Goal: Task Accomplishment & Management: Use online tool/utility

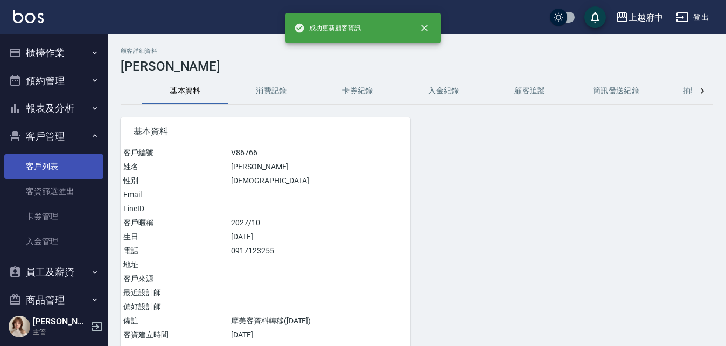
click at [36, 177] on link "客戶列表" at bounding box center [53, 166] width 99 height 25
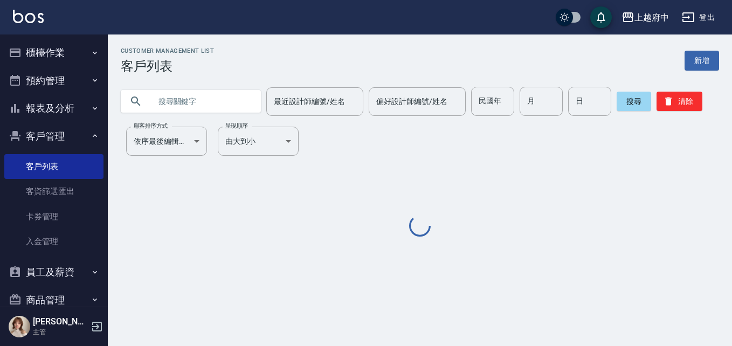
click at [214, 114] on input "text" at bounding box center [201, 101] width 101 height 29
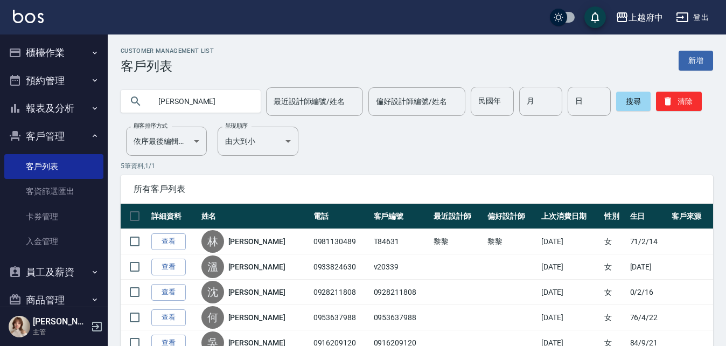
drag, startPoint x: 190, startPoint y: 105, endPoint x: 3, endPoint y: 74, distance: 189.5
click at [0, 82] on html "上越府中 登出 櫃檯作業 打帳單 帳單列表 掛單列表 營業儀表板 現金收支登錄 材料自購登錄 每日結帳 排班表 現場電腦打卡 預約管理 預約管理 單日預約紀錄…" at bounding box center [363, 203] width 726 height 406
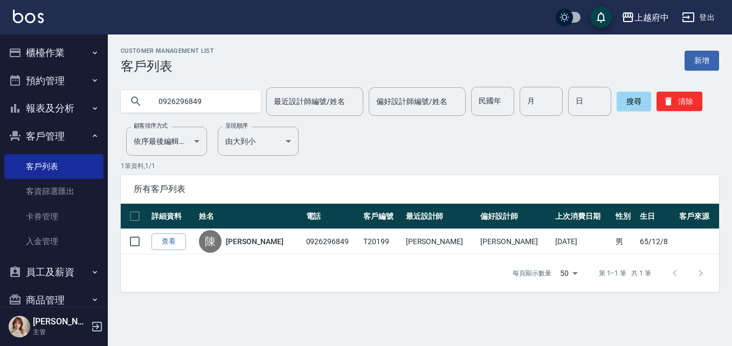
click at [241, 89] on input "0926296849" at bounding box center [201, 101] width 101 height 29
drag, startPoint x: 234, startPoint y: 93, endPoint x: -2, endPoint y: 135, distance: 239.6
click at [0, 135] on html "上越府中 登出 櫃檯作業 打帳單 帳單列表 掛單列表 營業儀表板 現金收支登錄 材料自購登錄 每日結帳 排班表 現場電腦打卡 預約管理 預約管理 單日預約紀錄…" at bounding box center [366, 173] width 732 height 346
type input "82378"
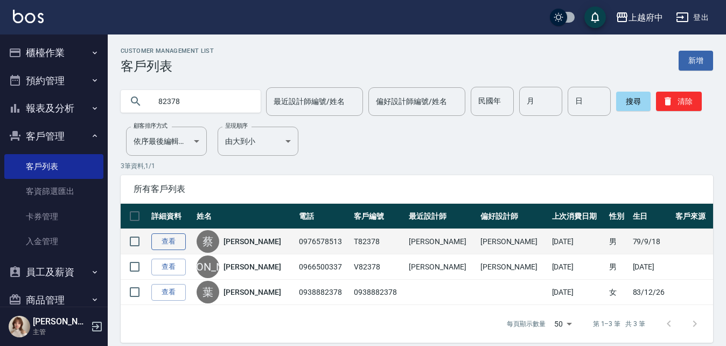
click at [169, 248] on link "查看" at bounding box center [168, 241] width 34 height 17
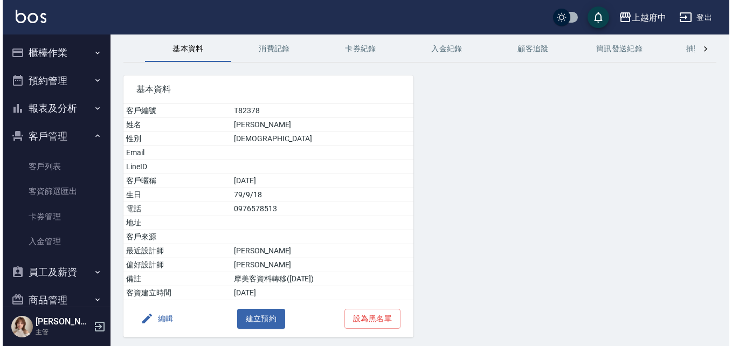
scroll to position [79, 0]
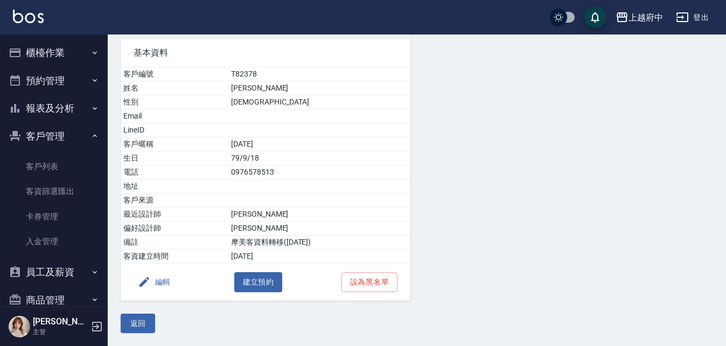
click at [143, 286] on icon "button" at bounding box center [144, 281] width 13 height 13
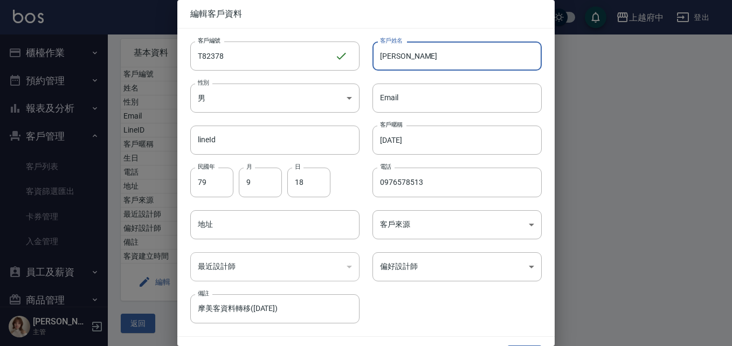
click at [386, 61] on input "蔡力銘" at bounding box center [456, 55] width 169 height 29
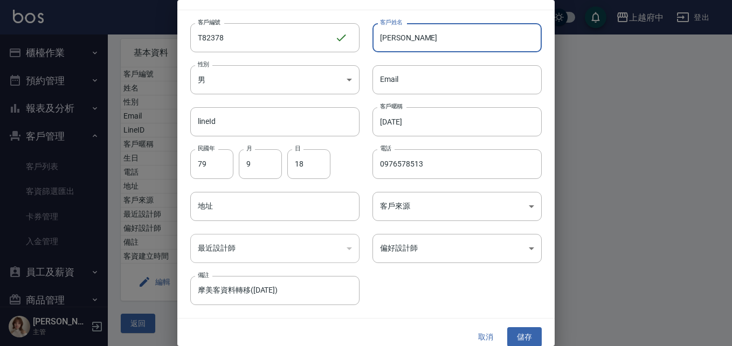
scroll to position [27, 0]
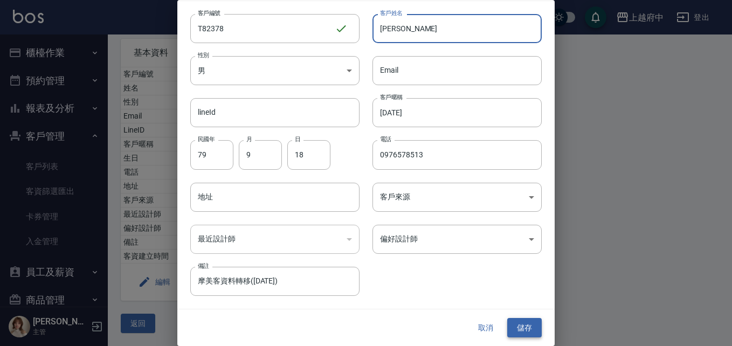
type input "[PERSON_NAME]"
click at [514, 324] on button "儲存" at bounding box center [524, 328] width 34 height 20
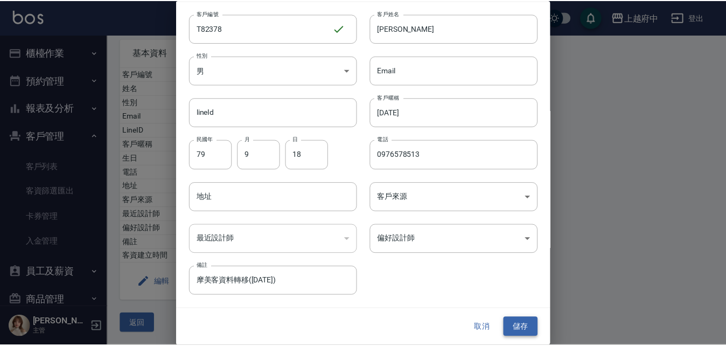
scroll to position [0, 0]
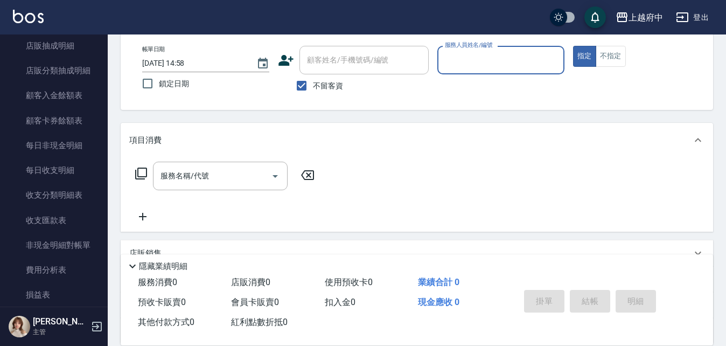
scroll to position [1239, 0]
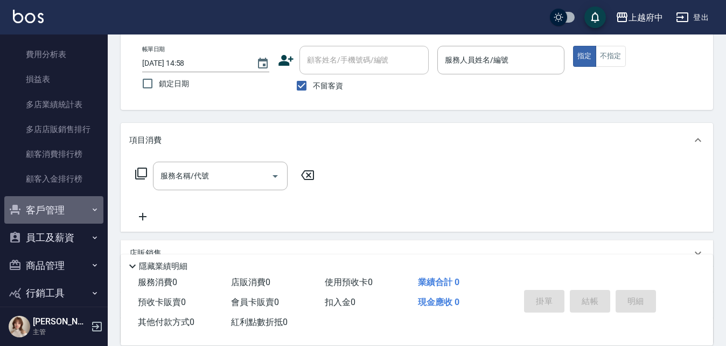
click at [58, 211] on button "客戶管理" at bounding box center [53, 210] width 99 height 28
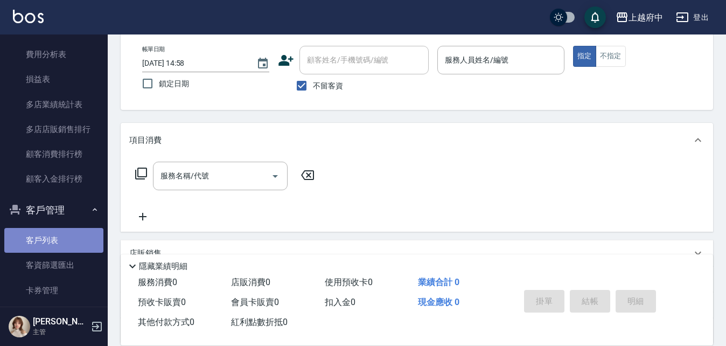
click at [63, 240] on link "客戶列表" at bounding box center [53, 240] width 99 height 25
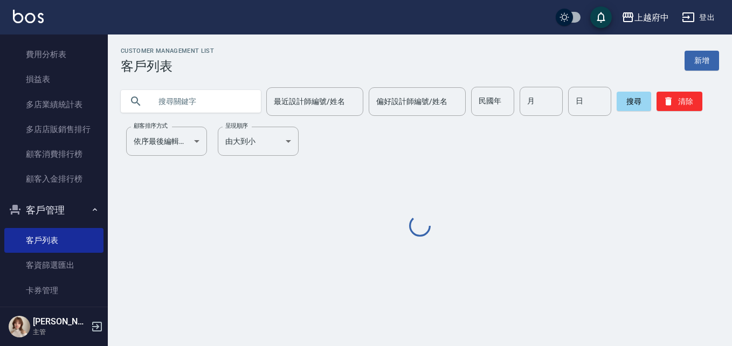
click at [174, 107] on input "text" at bounding box center [201, 101] width 101 height 29
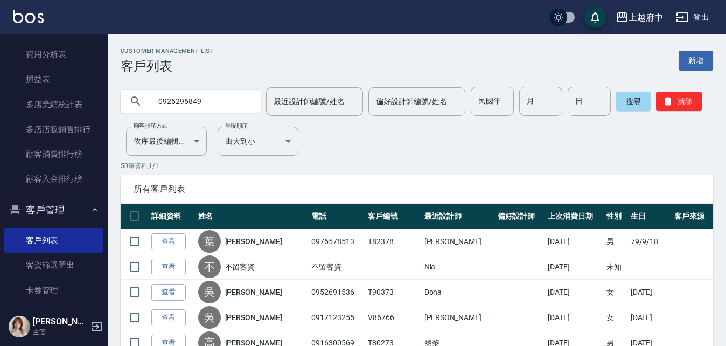
type input "0926296849"
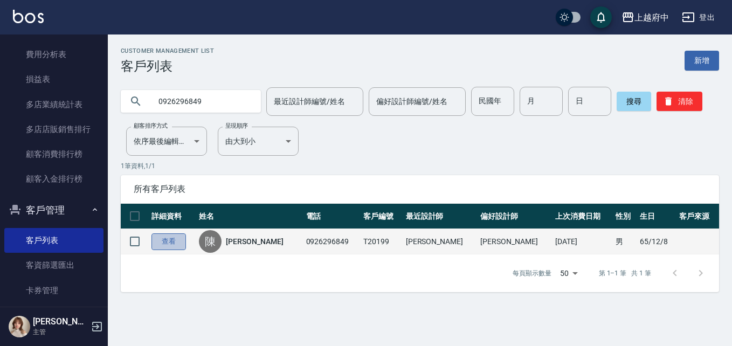
click at [166, 236] on link "查看" at bounding box center [168, 241] width 34 height 17
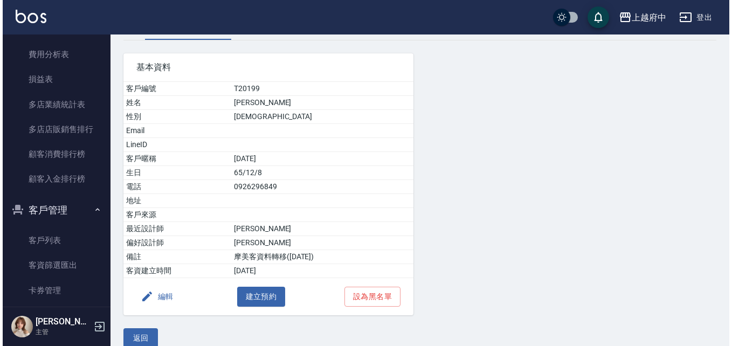
scroll to position [79, 0]
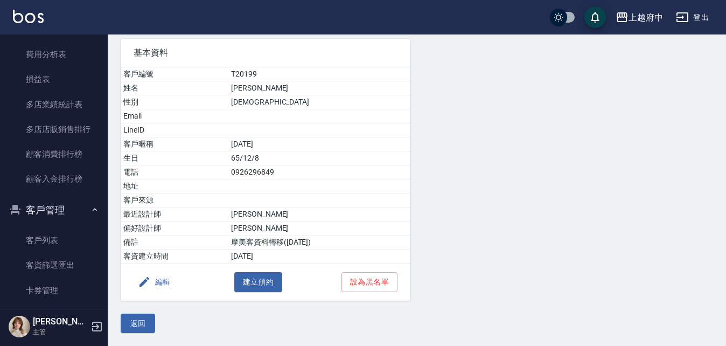
click at [157, 274] on button "編輯" at bounding box center [154, 282] width 41 height 20
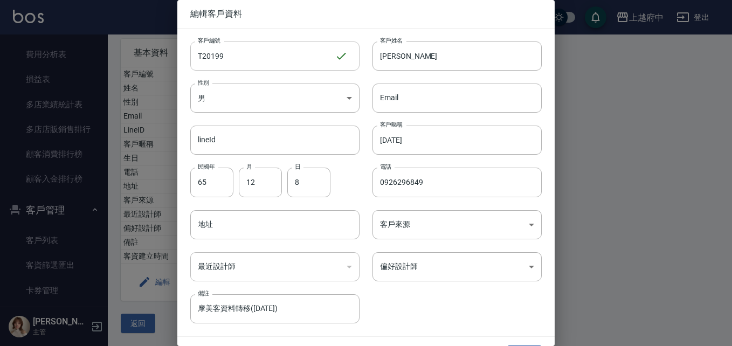
click at [234, 54] on input "T20199" at bounding box center [262, 55] width 144 height 29
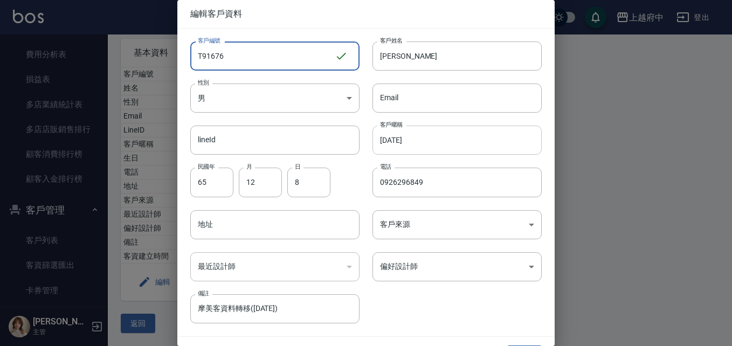
type input "T91676"
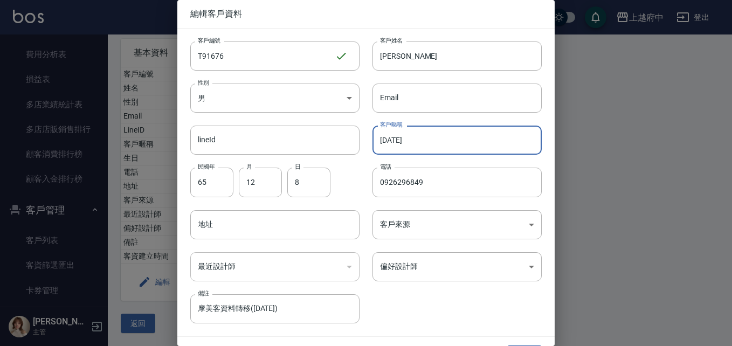
click at [394, 139] on input "[DATE]" at bounding box center [456, 140] width 169 height 29
click at [428, 137] on input "[DATE]" at bounding box center [456, 140] width 169 height 29
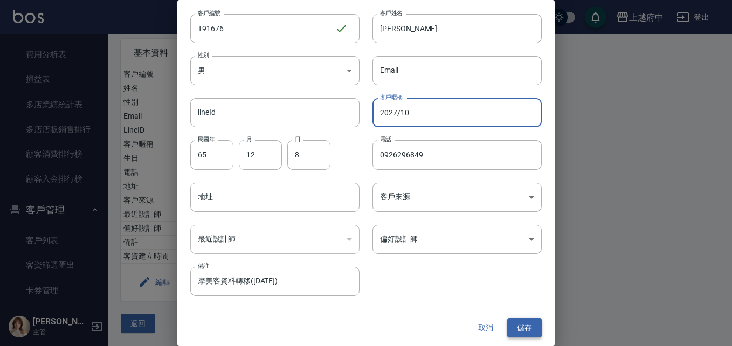
type input "2027/10"
click at [514, 328] on button "儲存" at bounding box center [524, 328] width 34 height 20
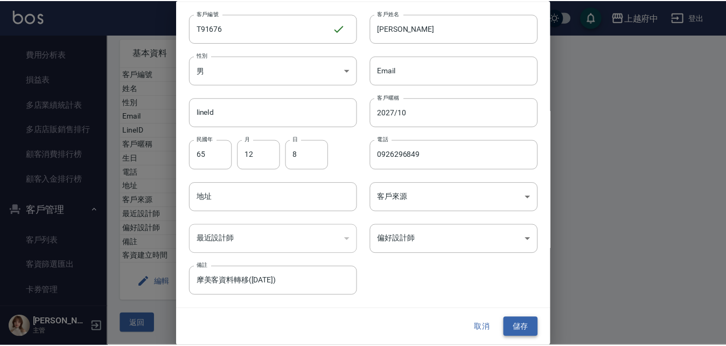
scroll to position [0, 0]
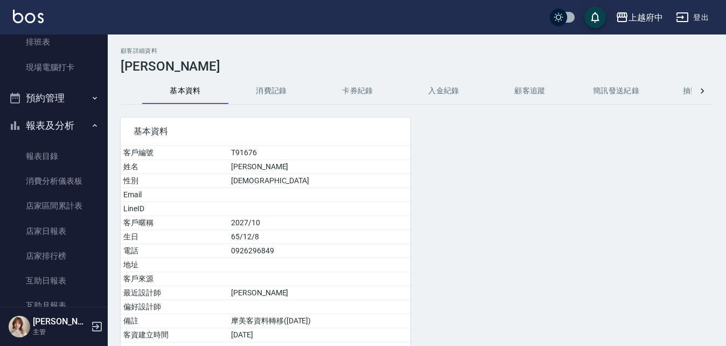
click at [54, 123] on button "報表及分析" at bounding box center [53, 126] width 99 height 28
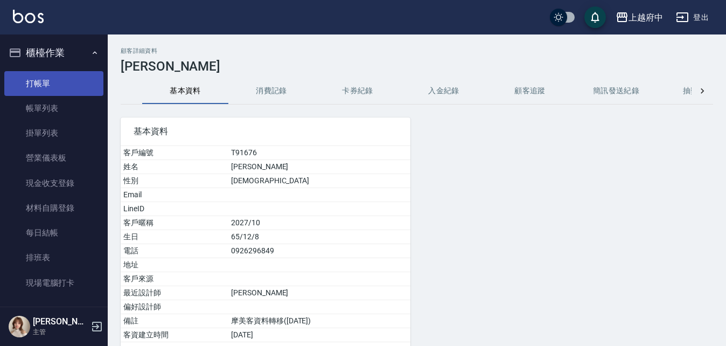
click at [60, 84] on link "打帳單" at bounding box center [53, 83] width 99 height 25
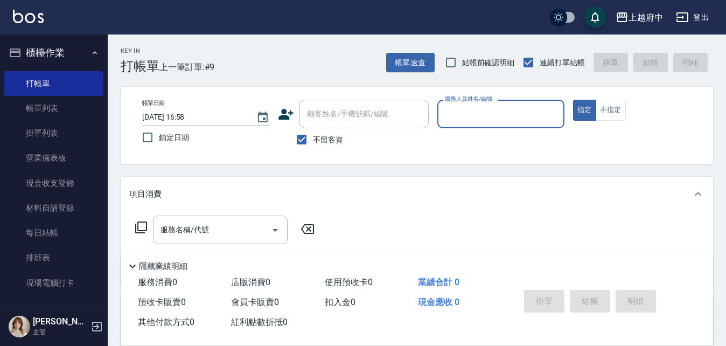
click at [315, 134] on span "不留客資" at bounding box center [328, 139] width 30 height 11
click at [313, 134] on input "不留客資" at bounding box center [301, 139] width 23 height 23
checkbox input "false"
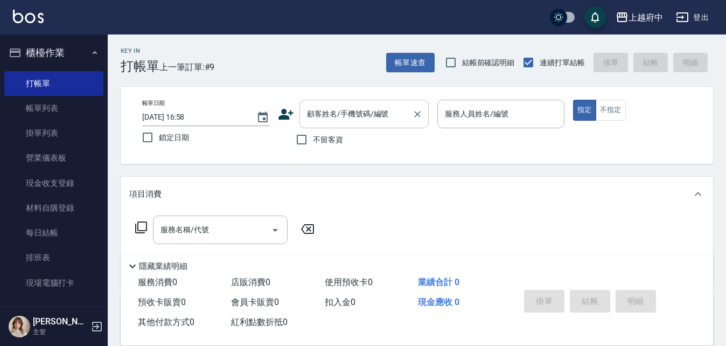
click at [328, 116] on input "顧客姓名/手機號碼/編號" at bounding box center [355, 114] width 103 height 19
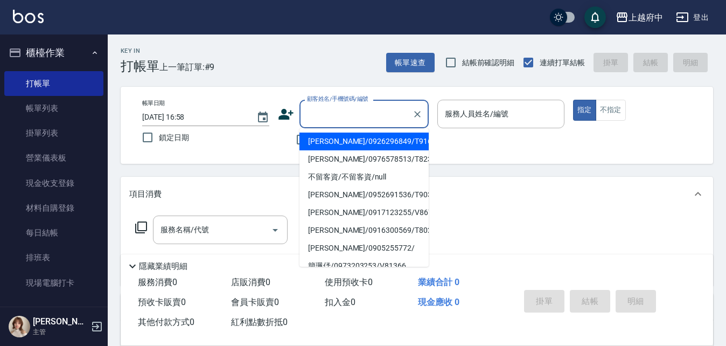
type input "ㄔ"
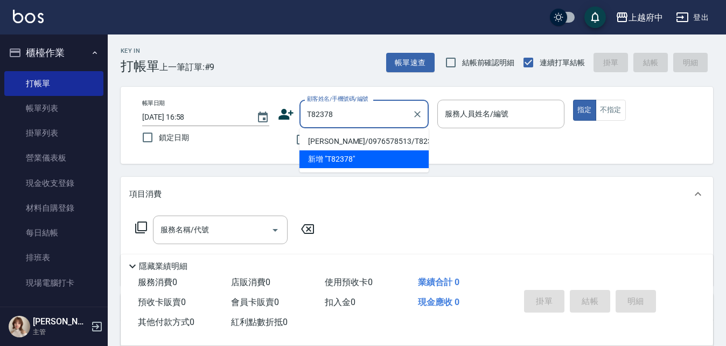
click at [358, 136] on li "[PERSON_NAME]/0976578513/T82378" at bounding box center [364, 142] width 129 height 18
type input "[PERSON_NAME]/0976578513/T82378"
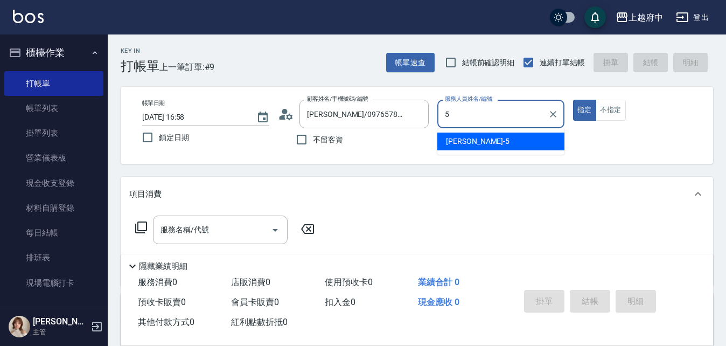
type input "[PERSON_NAME]-5"
type button "true"
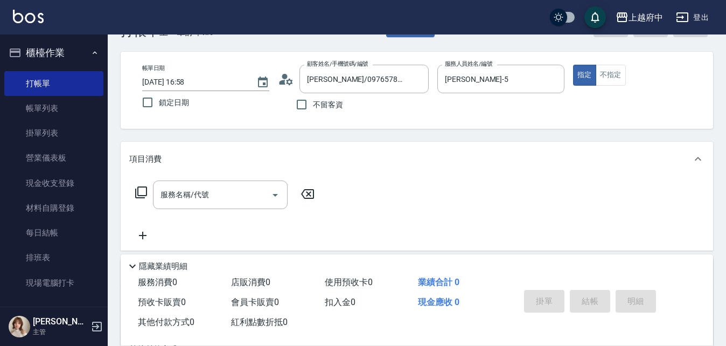
scroll to position [54, 0]
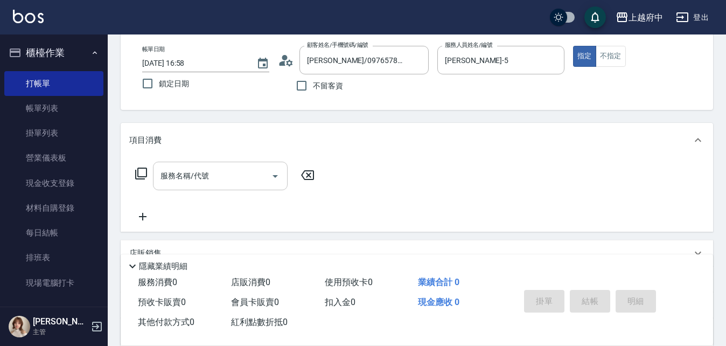
click at [181, 170] on div "服務名稱/代號 服務名稱/代號" at bounding box center [220, 176] width 135 height 29
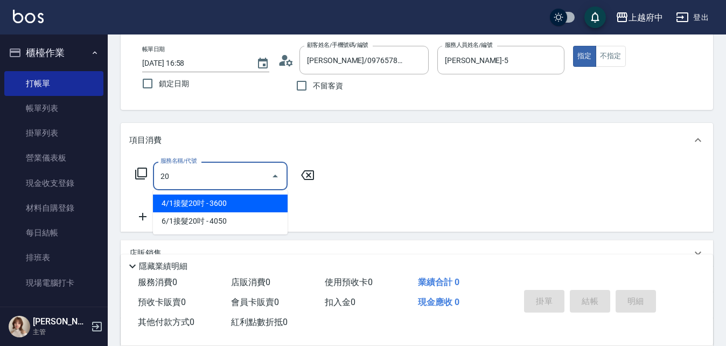
type input "200"
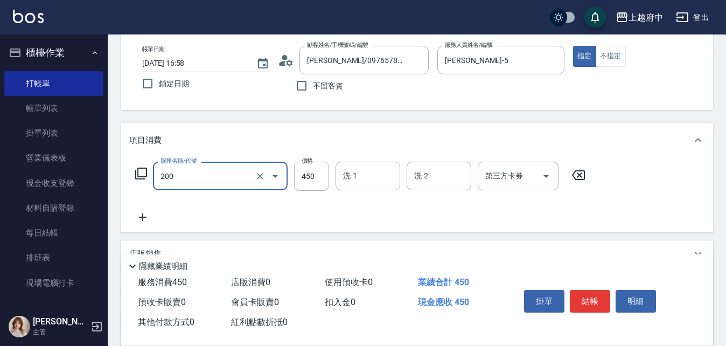
click at [188, 170] on input "200" at bounding box center [205, 176] width 95 height 19
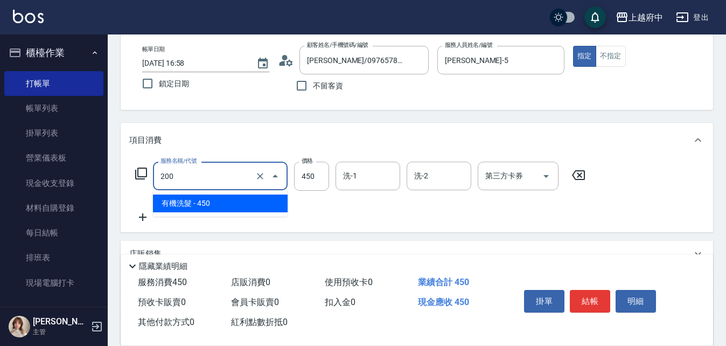
click at [188, 170] on input "200" at bounding box center [205, 176] width 95 height 19
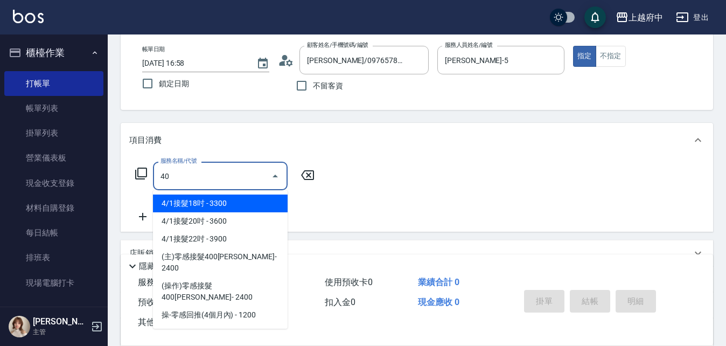
type input "(主)零感接髮400根(60002)"
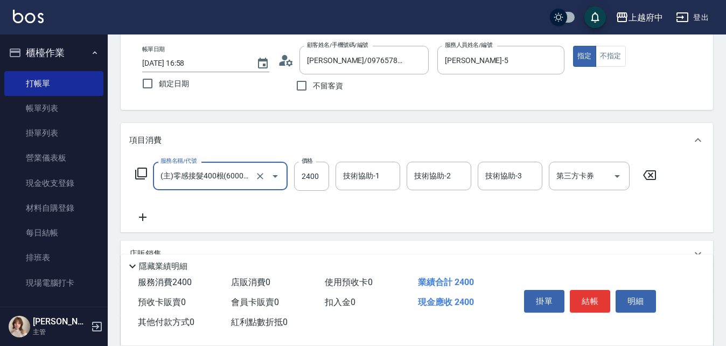
click at [188, 170] on input "(主)零感接髮400根(60002)" at bounding box center [205, 176] width 95 height 19
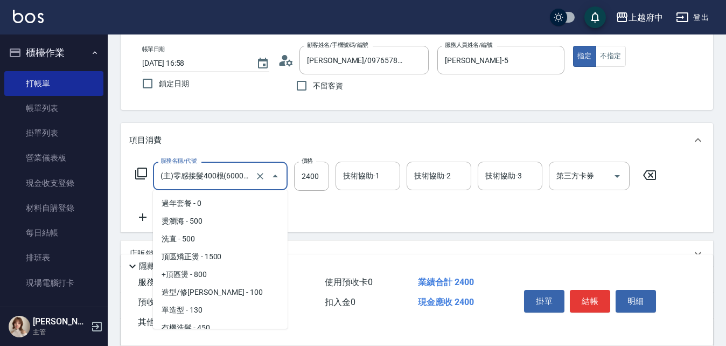
click at [188, 170] on input "(主)零感接髮400根(60002)" at bounding box center [205, 176] width 95 height 19
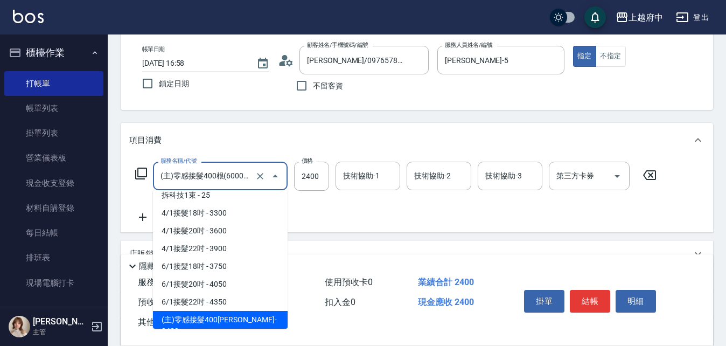
click at [188, 170] on input "(主)零感接髮400根(60002)" at bounding box center [205, 176] width 95 height 19
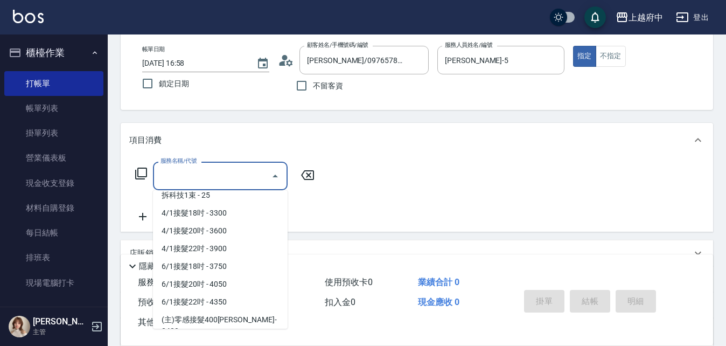
scroll to position [4, 0]
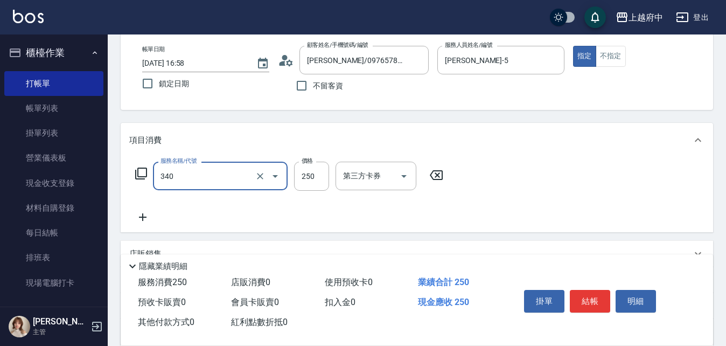
type input "剪髮(340)"
type input "750"
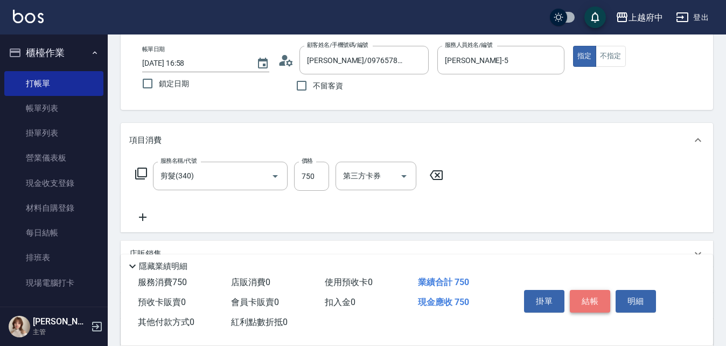
click at [585, 291] on button "結帳" at bounding box center [590, 301] width 40 height 23
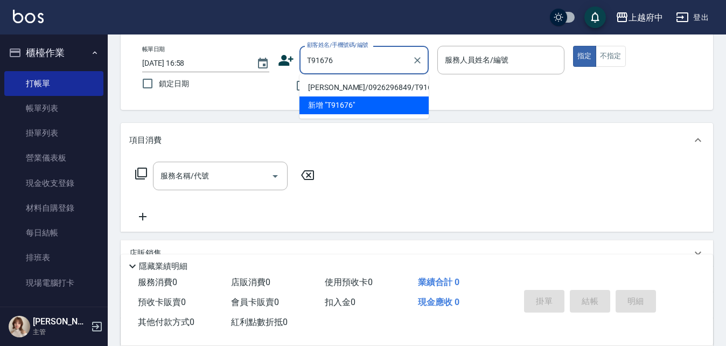
click at [381, 88] on li "[PERSON_NAME]/0926296849/T91676" at bounding box center [364, 88] width 129 height 18
type input "[PERSON_NAME]/0926296849/T91676"
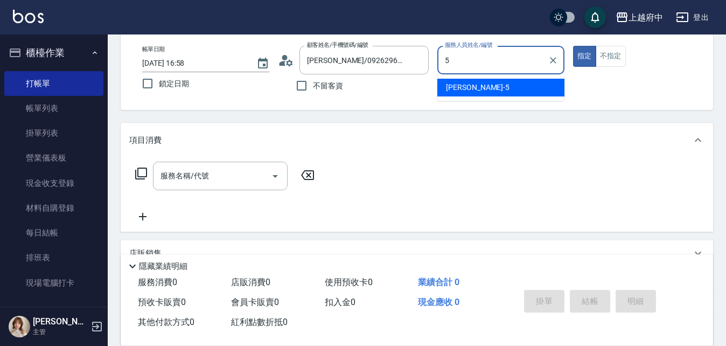
type input "[PERSON_NAME]-5"
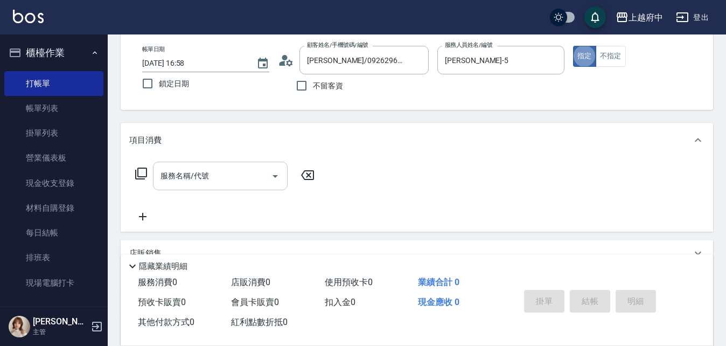
click at [199, 170] on div "服務名稱/代號 服務名稱/代號" at bounding box center [220, 176] width 135 height 29
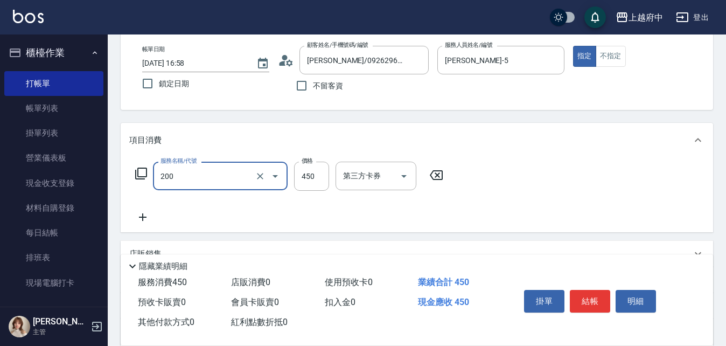
type input "有機洗髮(200)"
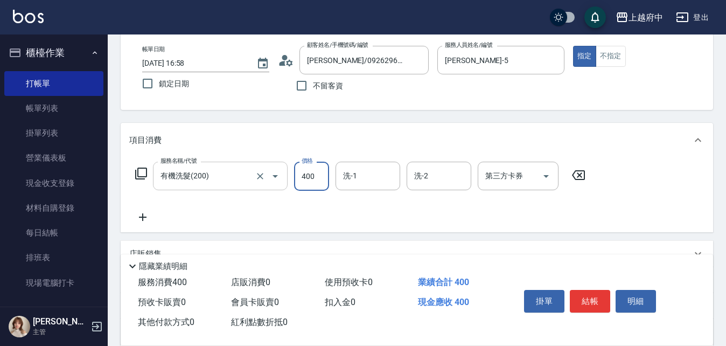
type input "400"
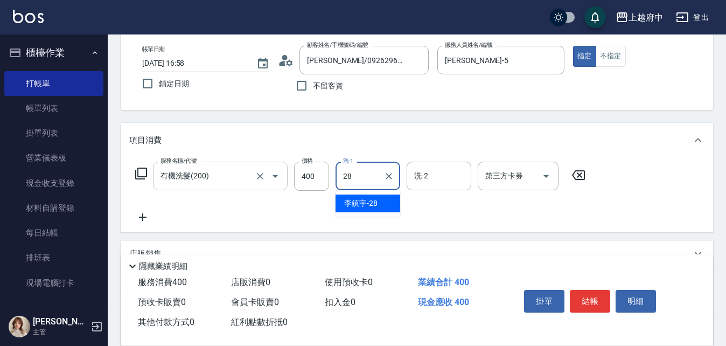
type input "[PERSON_NAME]-28"
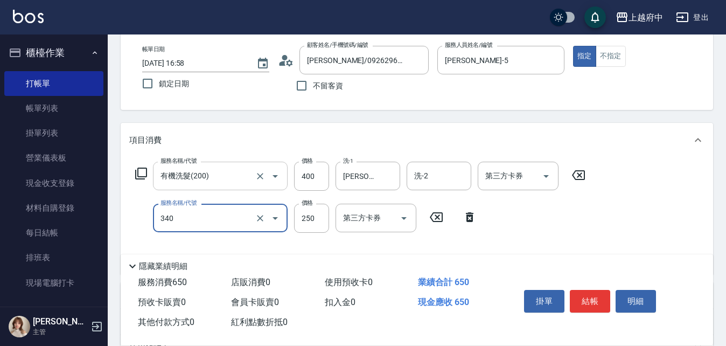
type input "剪髮(340)"
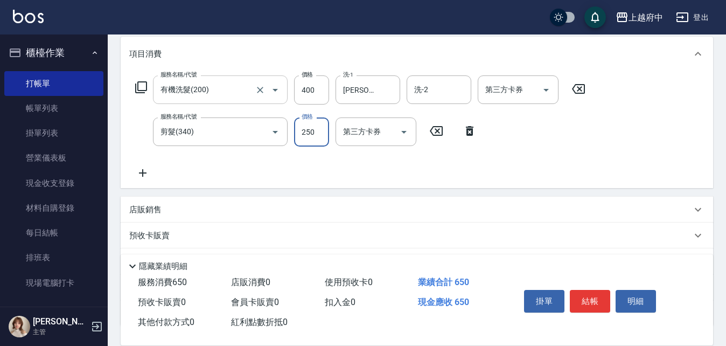
scroll to position [162, 0]
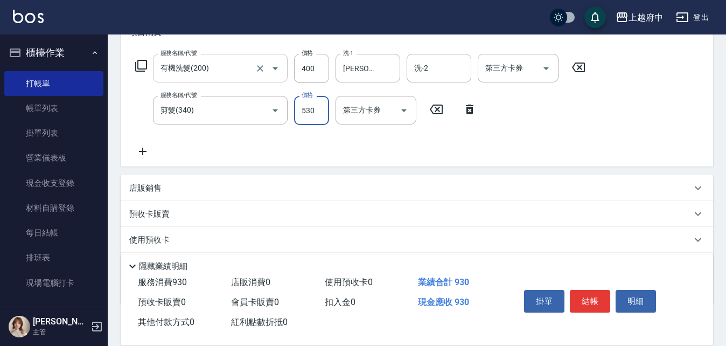
type input "530"
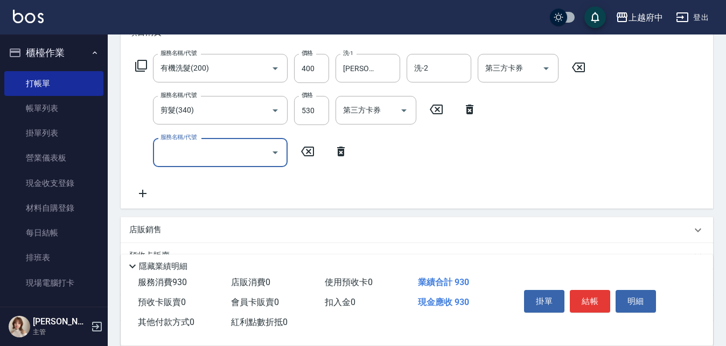
click at [341, 143] on div "服務名稱/代號 服務名稱/代號" at bounding box center [241, 152] width 225 height 29
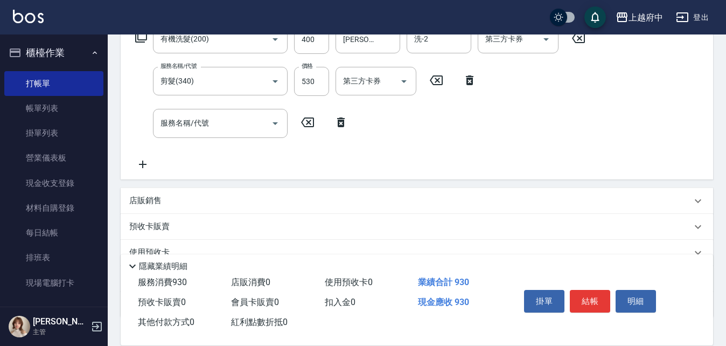
scroll to position [216, 0]
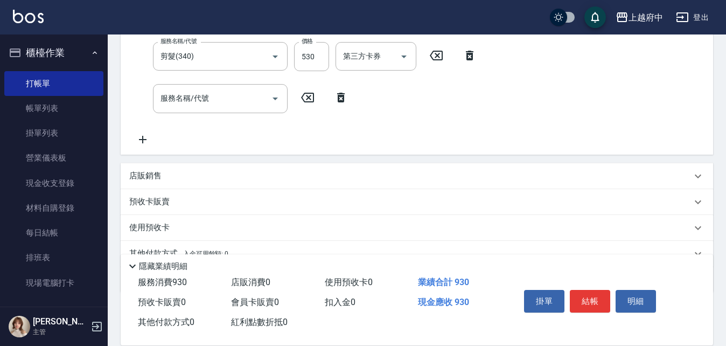
click at [346, 98] on icon at bounding box center [341, 97] width 27 height 13
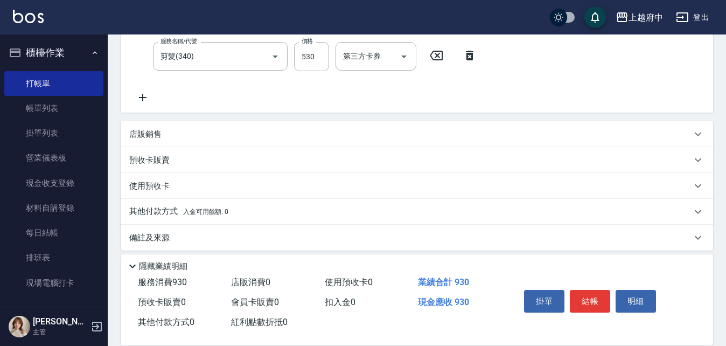
click at [206, 131] on div "店販銷售" at bounding box center [410, 134] width 563 height 11
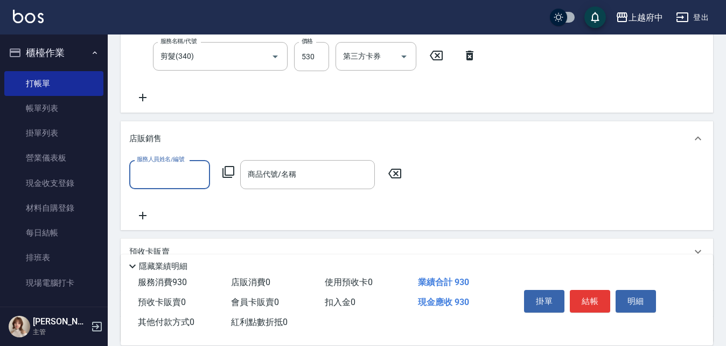
scroll to position [0, 0]
type input "[PERSON_NAME]-5"
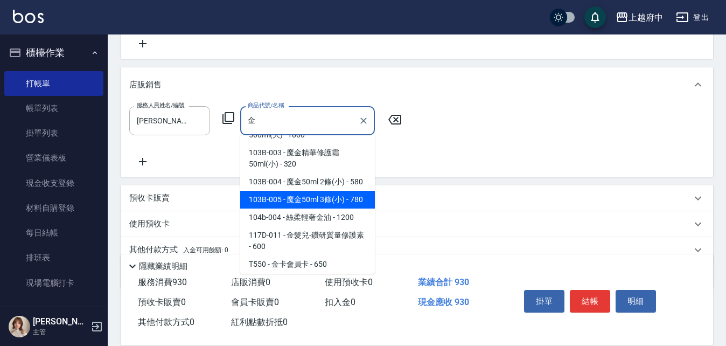
scroll to position [98, 0]
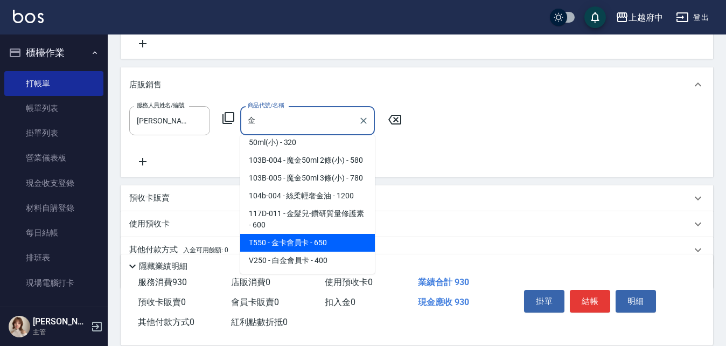
click at [313, 239] on span "T550 - 金卡會員卡 - 650" at bounding box center [307, 243] width 135 height 18
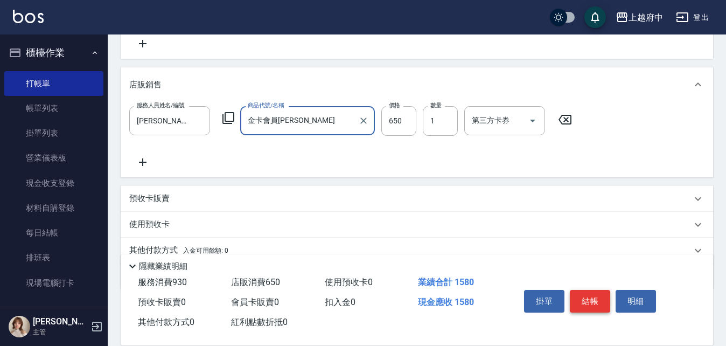
type input "金卡會員[PERSON_NAME]"
click at [601, 296] on button "結帳" at bounding box center [590, 301] width 40 height 23
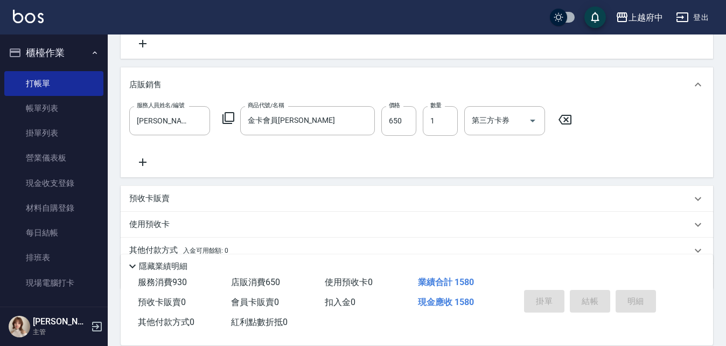
type input "[DATE] 16:59"
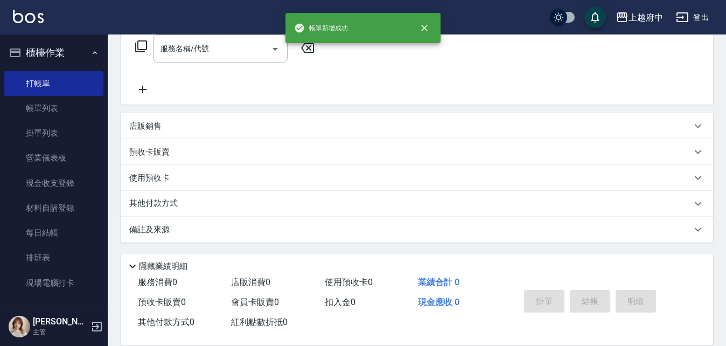
scroll to position [0, 0]
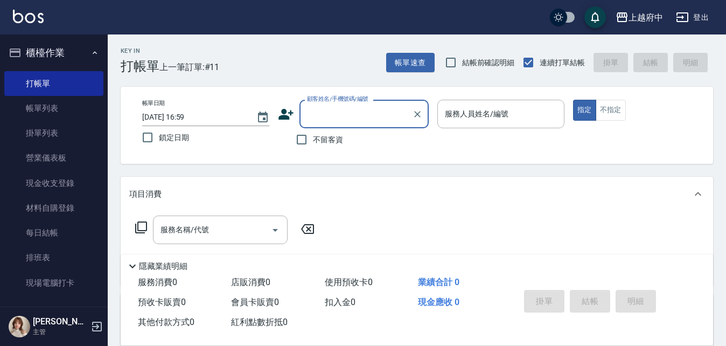
type input "ㄒ"
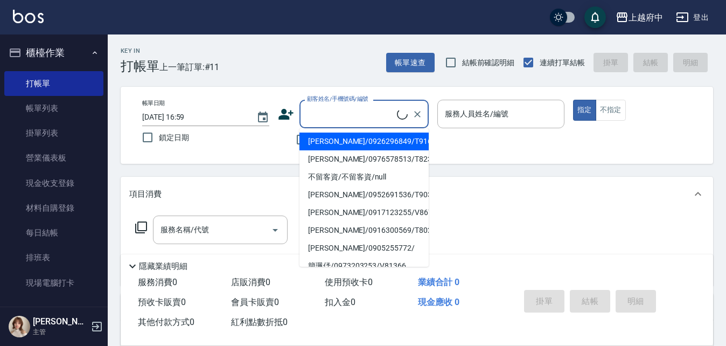
type input "B"
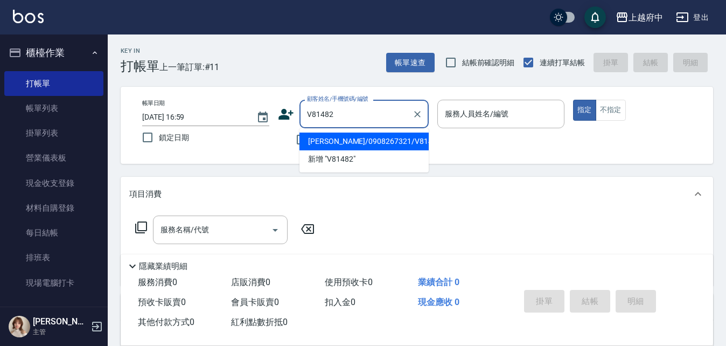
click at [383, 143] on li "[PERSON_NAME]/0908267321/V81482" at bounding box center [364, 142] width 129 height 18
type input "[PERSON_NAME]/0908267321/V81482"
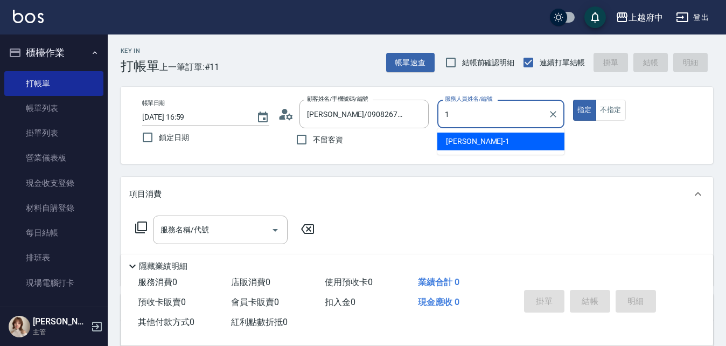
type input "[PERSON_NAME] -1"
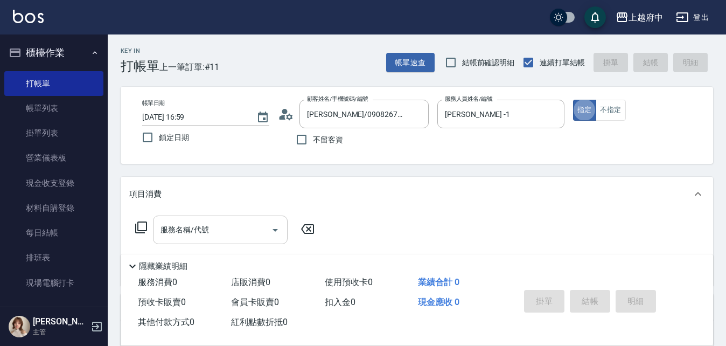
click at [219, 240] on div "服務名稱/代號" at bounding box center [220, 230] width 135 height 29
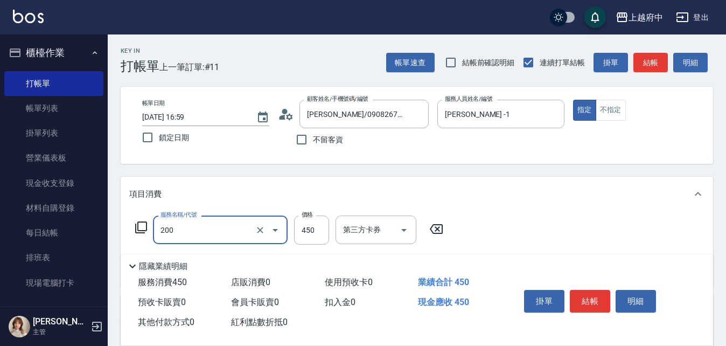
type input "有機洗髮(200)"
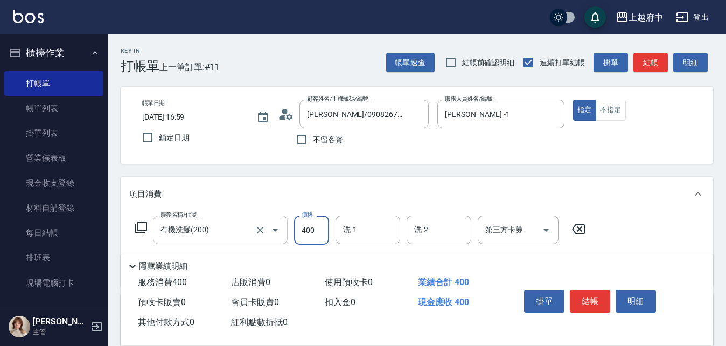
type input "400"
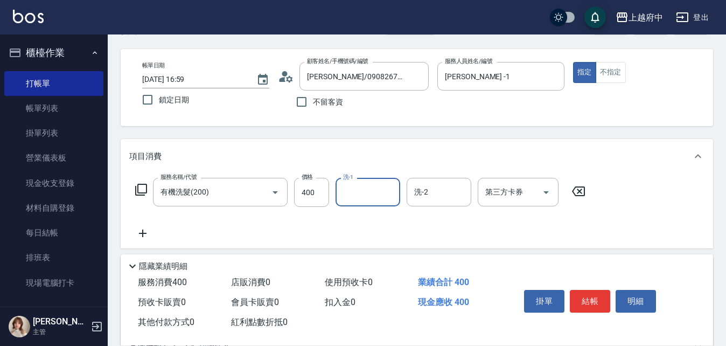
scroll to position [108, 0]
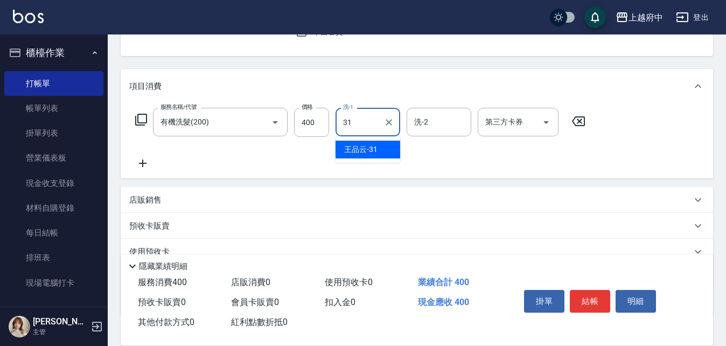
type input "[PERSON_NAME]-31"
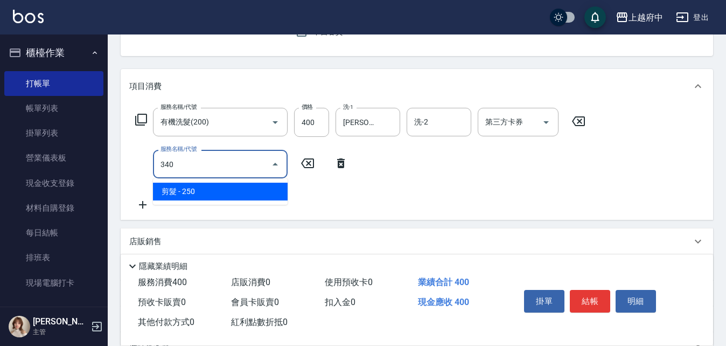
type input "剪髮(340)"
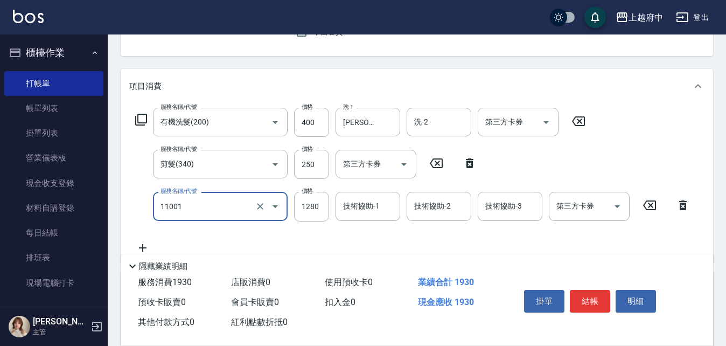
type input "燙髮S(11001)"
type input "1820"
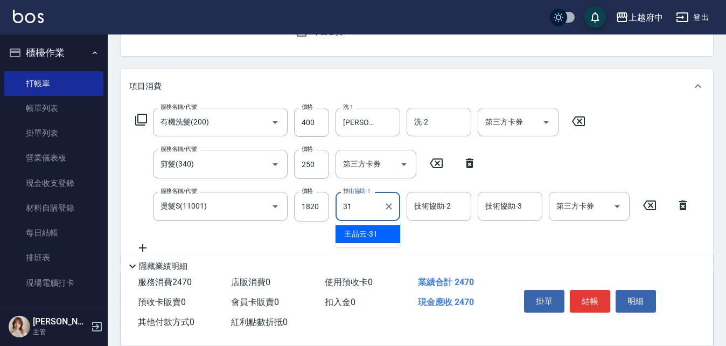
type input "[PERSON_NAME]-31"
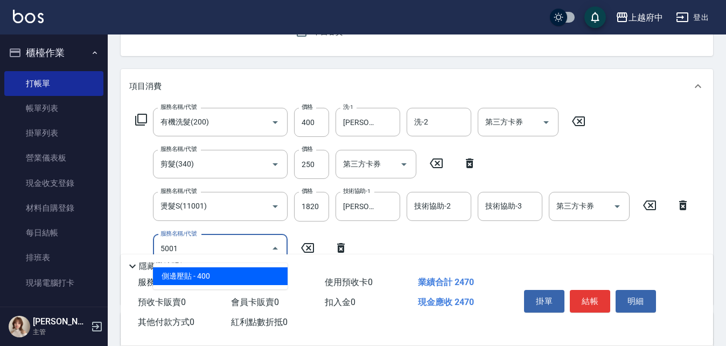
type input "側邊壓貼(5001)"
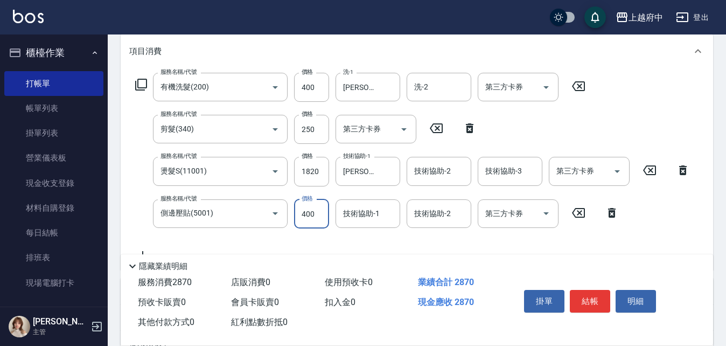
scroll to position [162, 0]
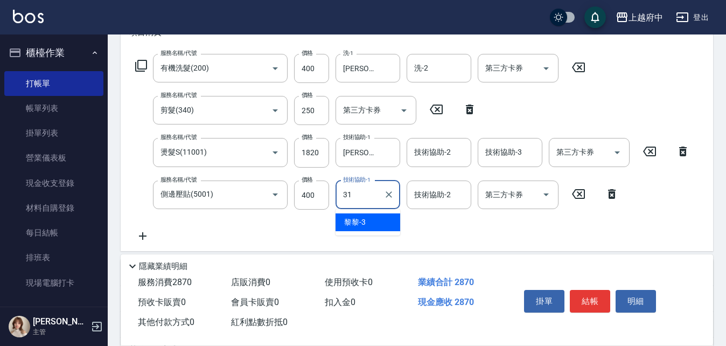
type input "[PERSON_NAME]-31"
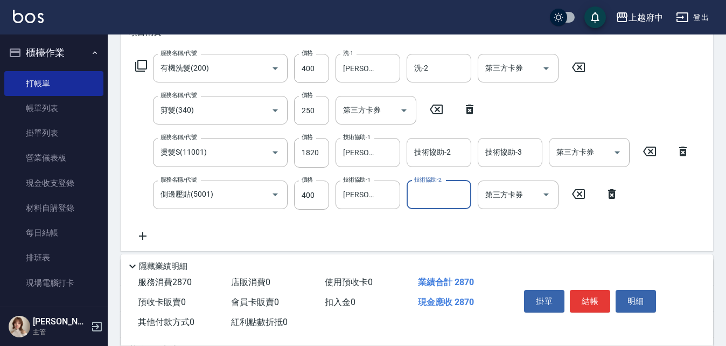
click at [677, 234] on div "服務名稱/代號 有機洗髮(200) 服務名稱/代號 價格 400 價格 洗-1 [PERSON_NAME]-31 洗-1 洗-2 洗-2 第三方卡券 第三方卡…" at bounding box center [412, 148] width 567 height 189
click at [584, 294] on button "結帳" at bounding box center [590, 301] width 40 height 23
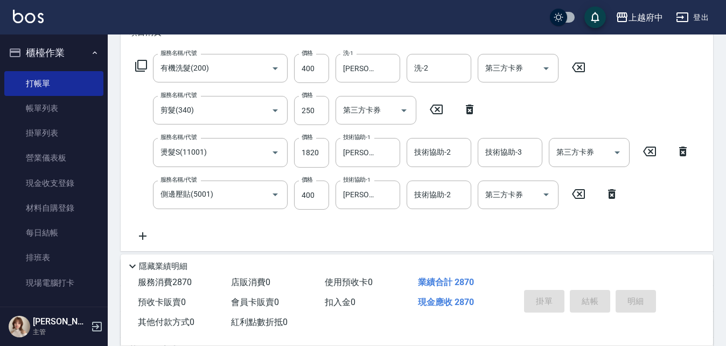
type input "[DATE] 17:00"
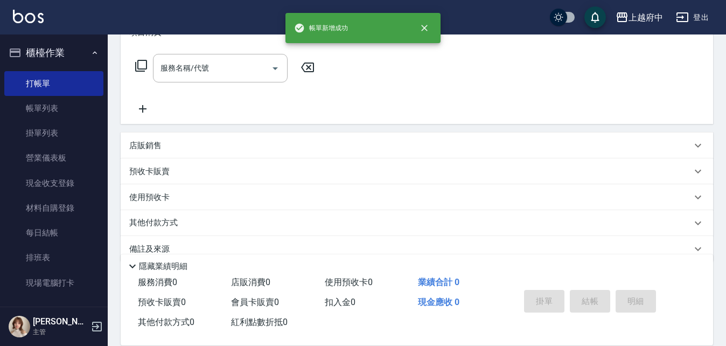
scroll to position [0, 0]
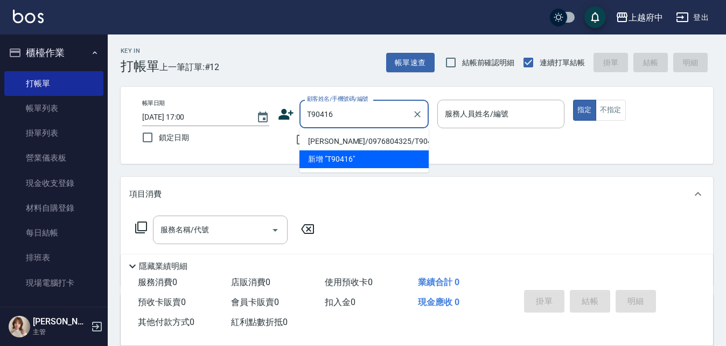
click at [352, 139] on li "[PERSON_NAME]/0976804325/T90416" at bounding box center [364, 142] width 129 height 18
type input "[PERSON_NAME]/0976804325/T90416"
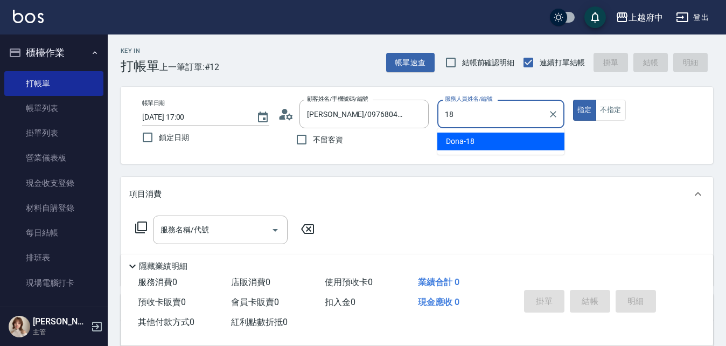
type input "Dona-18"
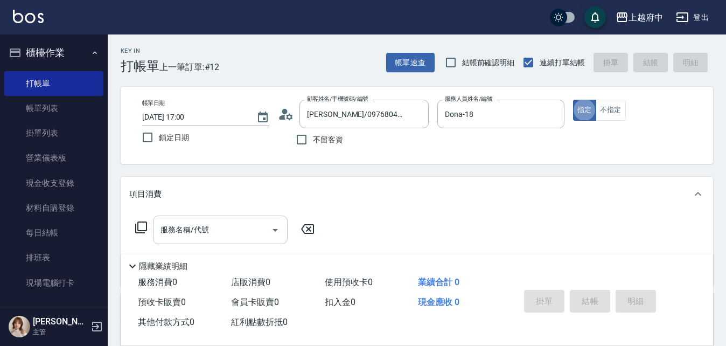
click at [178, 244] on div "服務名稱/代號" at bounding box center [220, 230] width 135 height 29
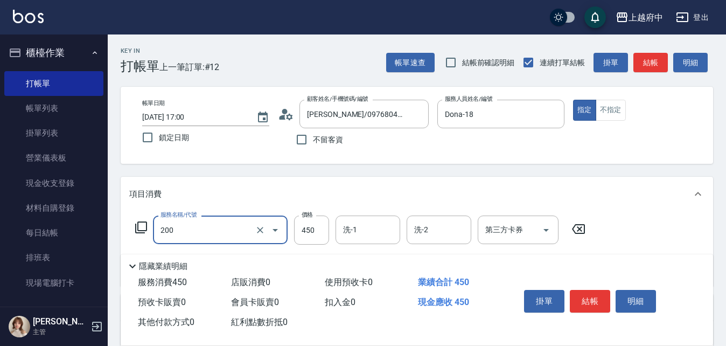
type input "有機洗髮(200)"
type input "400"
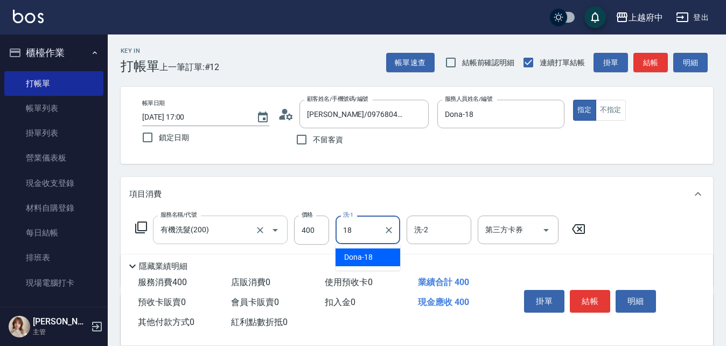
type input "Dona-18"
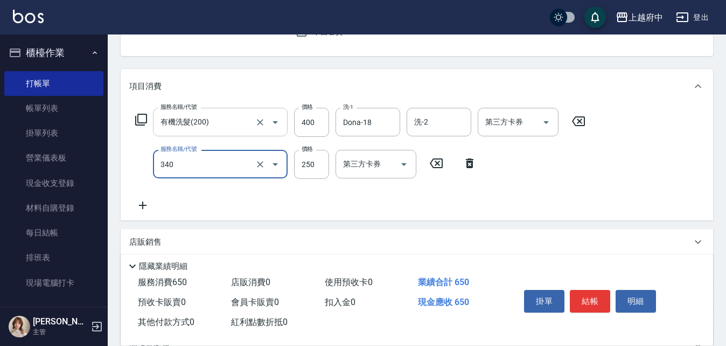
type input "剪髮(340)"
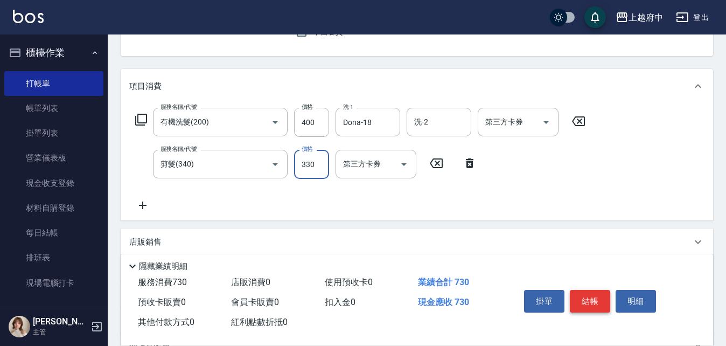
type input "330"
click at [591, 295] on button "結帳" at bounding box center [590, 301] width 40 height 23
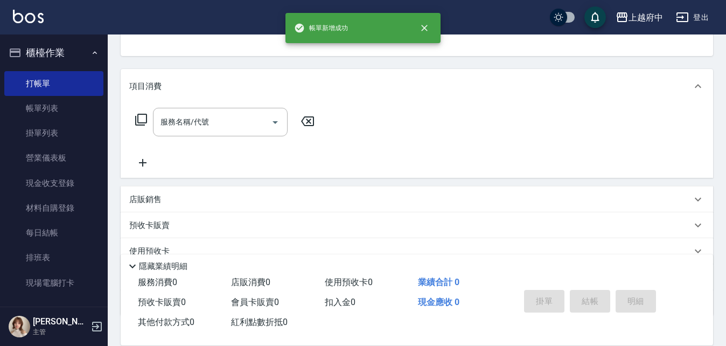
scroll to position [105, 0]
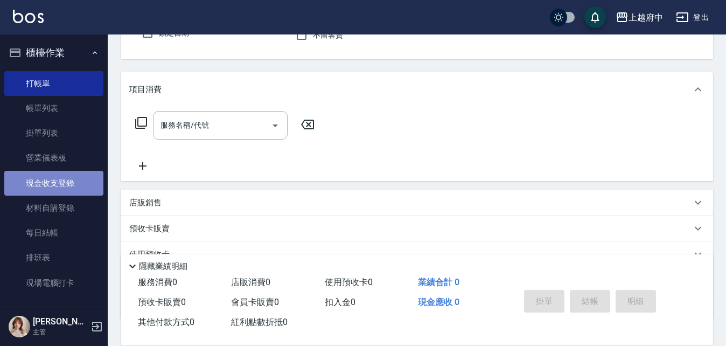
click at [72, 186] on link "現金收支登錄" at bounding box center [53, 183] width 99 height 25
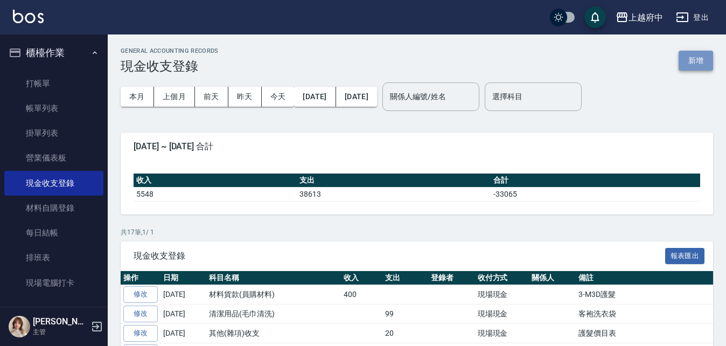
click at [705, 70] on button "新增" at bounding box center [696, 61] width 34 height 20
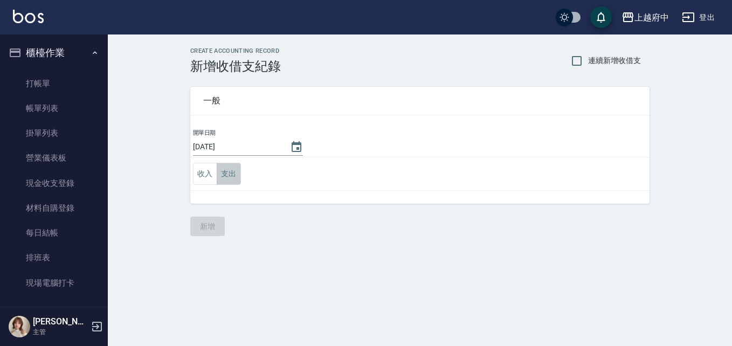
click at [223, 177] on button "支出" at bounding box center [229, 174] width 24 height 22
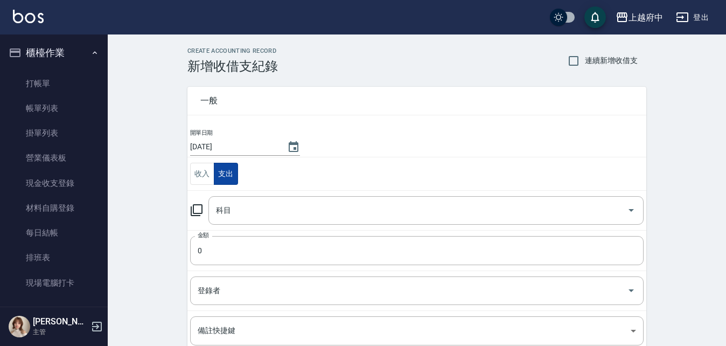
click at [247, 212] on input "科目" at bounding box center [418, 210] width 410 height 19
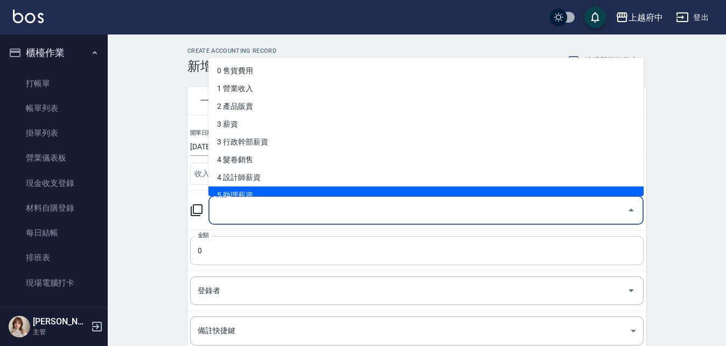
click at [254, 248] on input "0" at bounding box center [417, 250] width 454 height 29
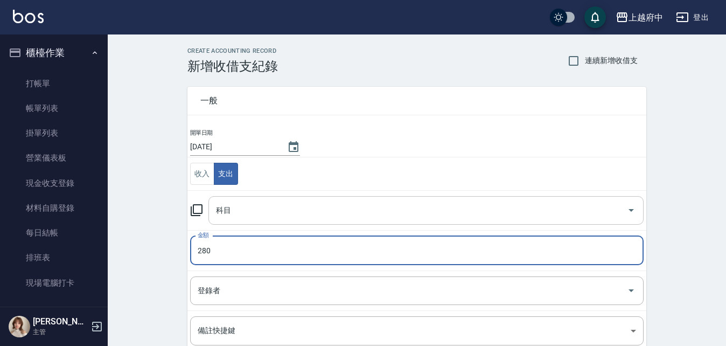
type input "280"
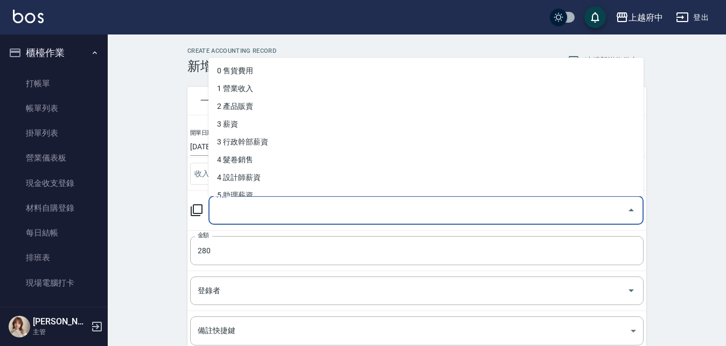
click at [292, 219] on input "科目" at bounding box center [418, 210] width 410 height 19
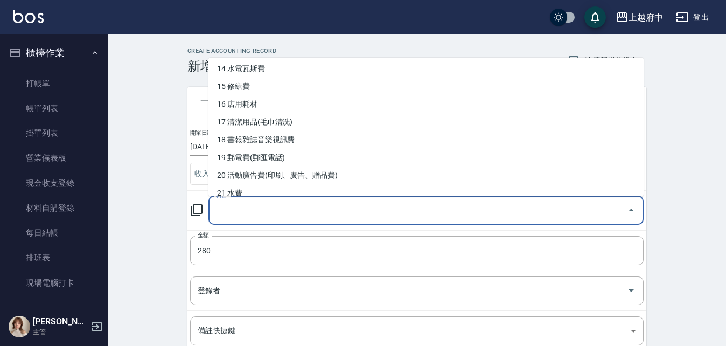
scroll to position [323, 0]
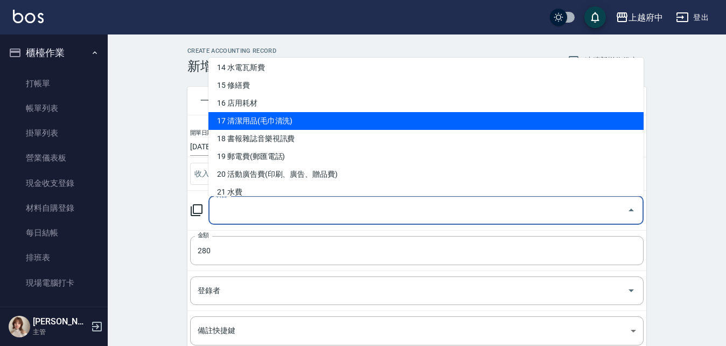
click at [283, 121] on li "17 清潔用品(毛巾清洗)" at bounding box center [426, 121] width 435 height 18
type input "17 清潔用品(毛巾清洗)"
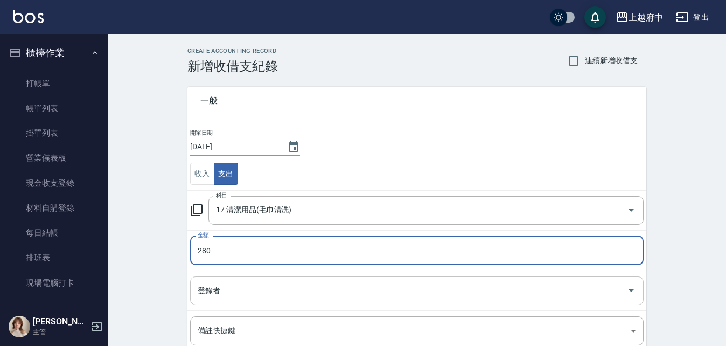
scroll to position [108, 0]
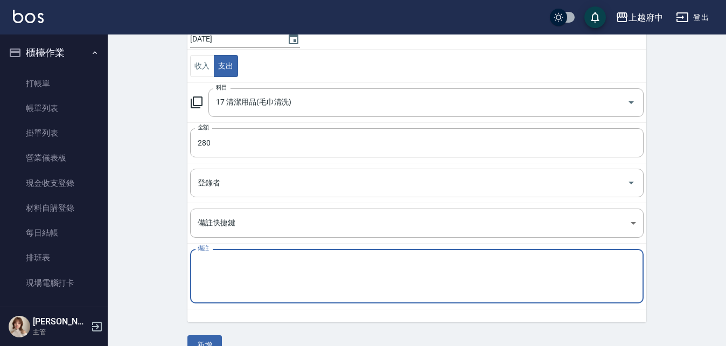
click at [251, 261] on textarea "備註" at bounding box center [417, 276] width 439 height 37
click at [253, 262] on textarea "芳香噴霧" at bounding box center [417, 276] width 439 height 37
type textarea "芳香噴霧"
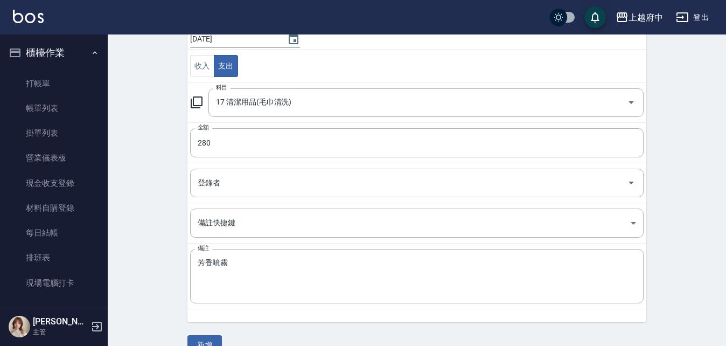
click at [208, 333] on div "一般 開單日期 [DATE] 收入 支出 科目 17 清潔用品(毛巾清洗) 科目 金額 280 金額 登錄者 登錄者 備註快捷鍵 ​ 備註快捷鍵 備註 芳香噴…" at bounding box center [417, 160] width 459 height 389
click at [207, 339] on button "新增" at bounding box center [205, 345] width 34 height 20
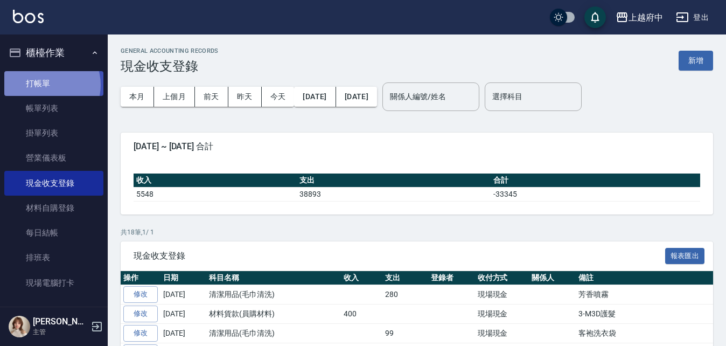
click at [46, 85] on link "打帳單" at bounding box center [53, 83] width 99 height 25
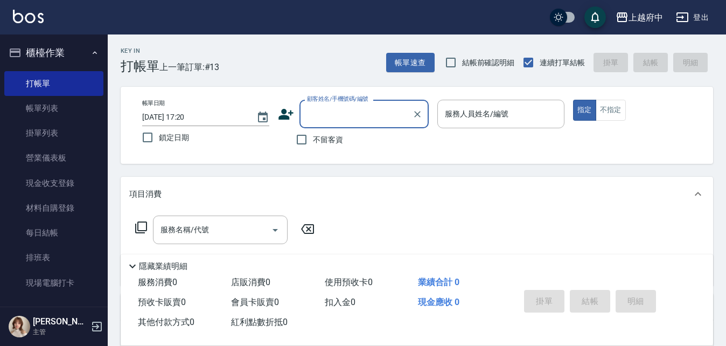
type input "ㄔ"
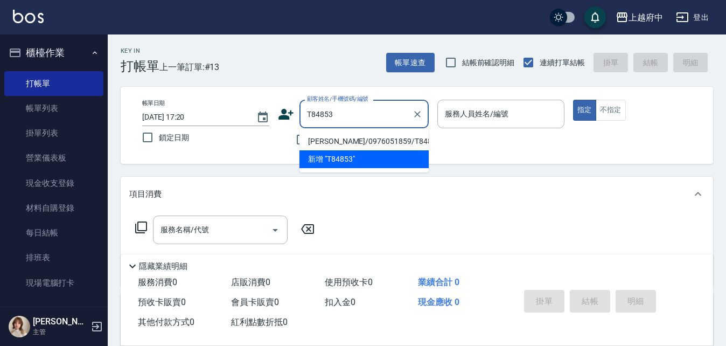
click at [392, 144] on li "[PERSON_NAME]/0976051859/T84853" at bounding box center [364, 142] width 129 height 18
type input "[PERSON_NAME]/0976051859/T84853"
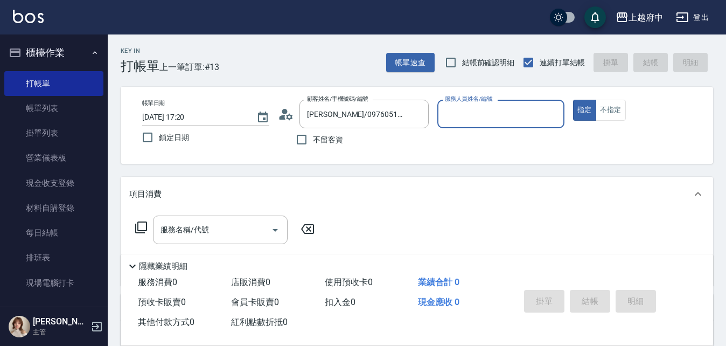
type input "[PERSON_NAME]-5"
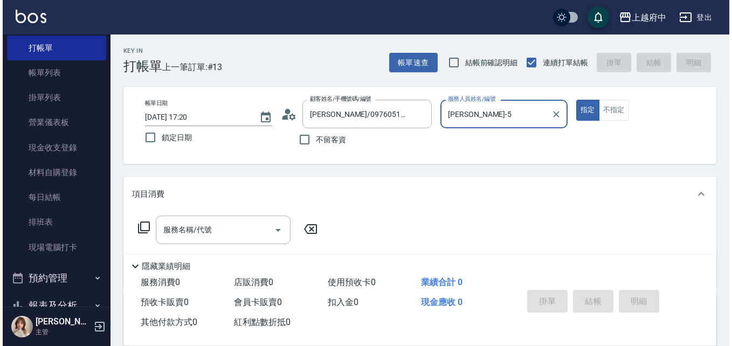
scroll to position [54, 0]
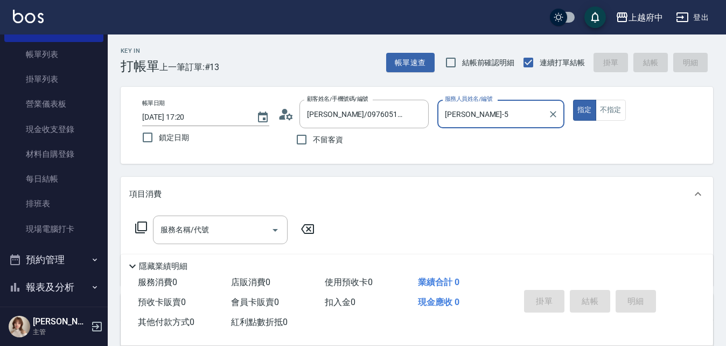
click at [175, 229] on input "服務名稱/代號" at bounding box center [212, 229] width 109 height 19
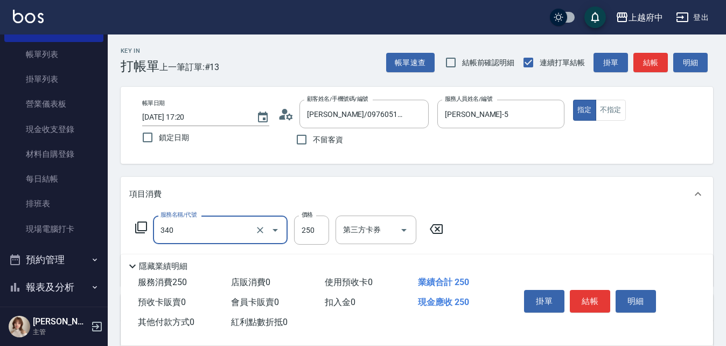
type input "剪髮(340)"
type input "750"
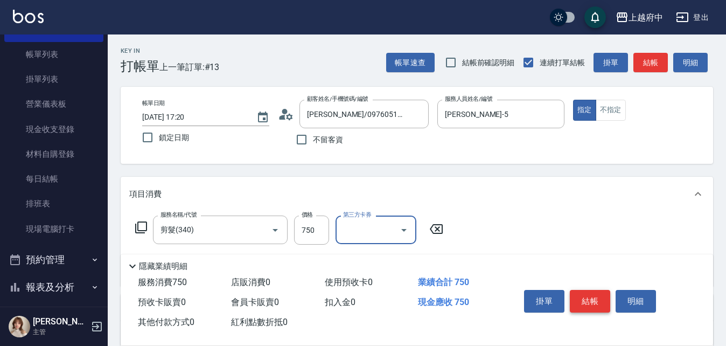
click at [598, 296] on button "結帳" at bounding box center [590, 301] width 40 height 23
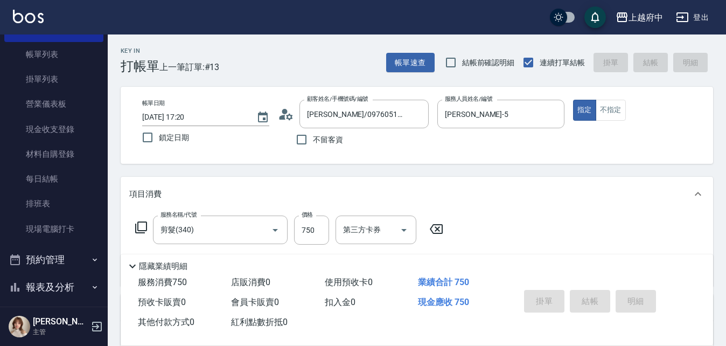
type input "[DATE] 17:37"
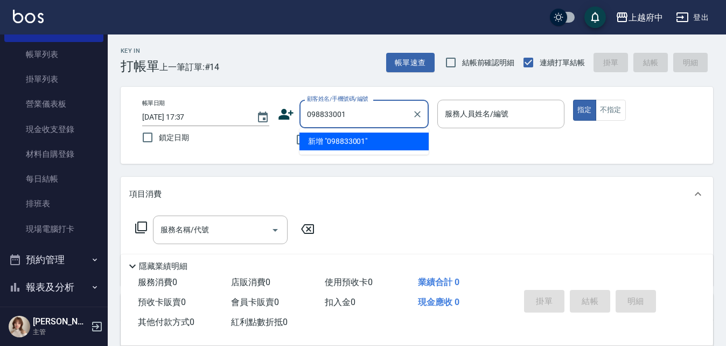
type input "0988330013"
click at [414, 115] on icon "Clear" at bounding box center [417, 114] width 11 height 11
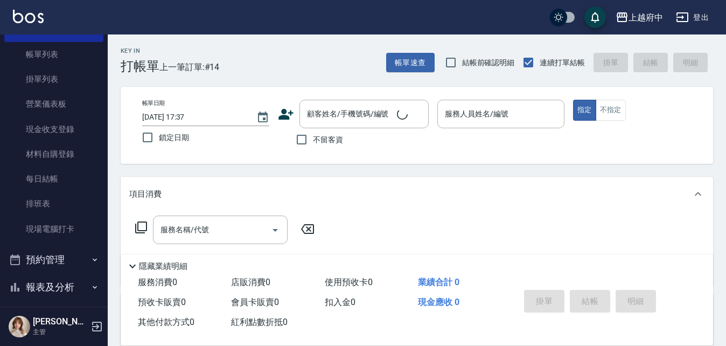
click at [288, 119] on icon at bounding box center [286, 114] width 15 height 11
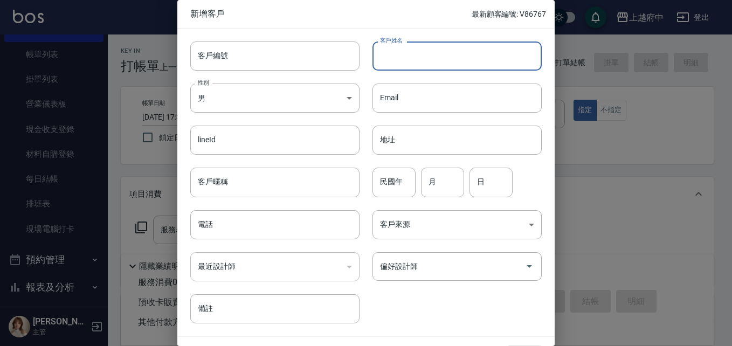
click at [436, 51] on input "客戶姓名" at bounding box center [456, 55] width 169 height 29
type input "[PERSON_NAME]"
click at [262, 176] on input "客戶暱稱" at bounding box center [274, 182] width 169 height 29
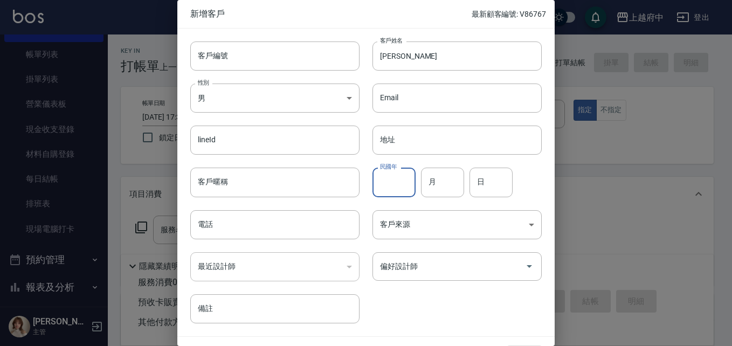
click at [401, 189] on input "民國年" at bounding box center [393, 182] width 43 height 29
type input "77"
type input "10"
type input "13"
click at [400, 311] on div "客戶編號 客戶編號 客戶姓名 [PERSON_NAME]姓名 性別 男 [DEMOGRAPHIC_DATA] 性別 Email Email lineId li…" at bounding box center [359, 176] width 364 height 295
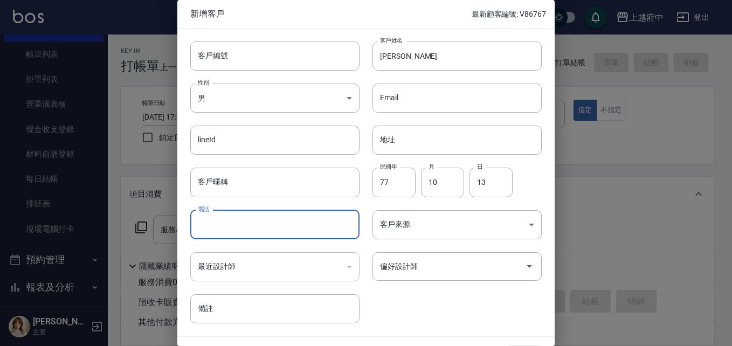
click at [332, 230] on input "電話" at bounding box center [274, 224] width 169 height 29
type input "0988330013"
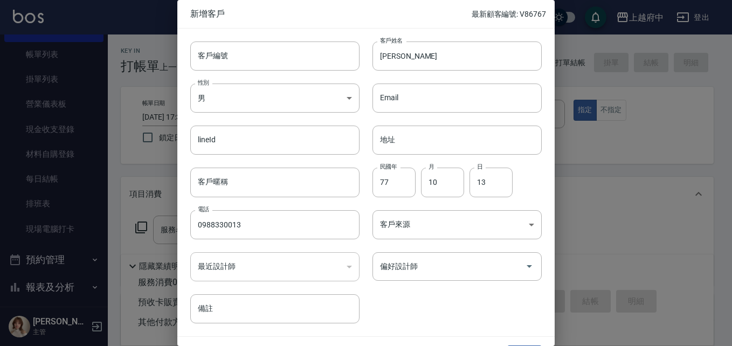
click at [430, 301] on div "客戶編號 客戶編號 客戶姓名 [PERSON_NAME]姓名 性別 男 [DEMOGRAPHIC_DATA] 性別 Email Email lineId li…" at bounding box center [359, 176] width 364 height 295
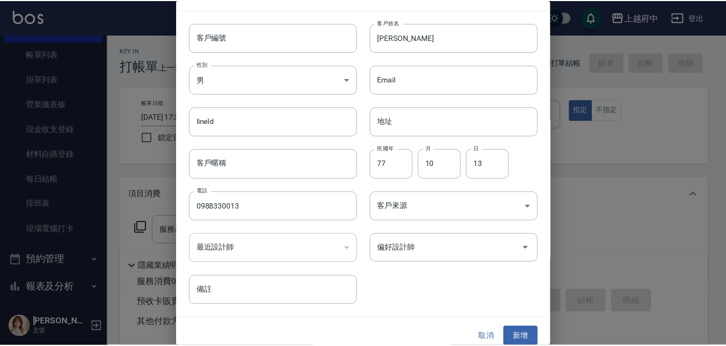
scroll to position [27, 0]
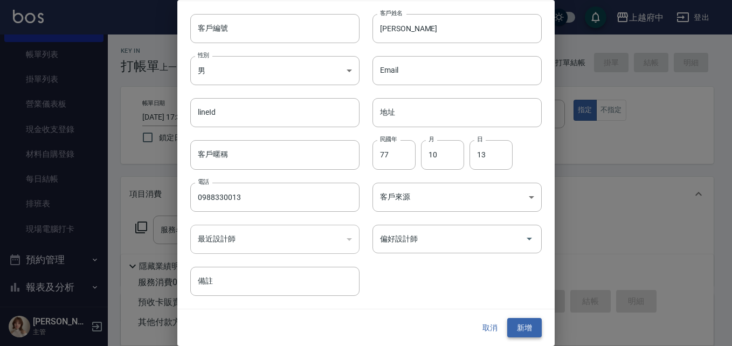
click at [529, 328] on button "新增" at bounding box center [524, 328] width 34 height 20
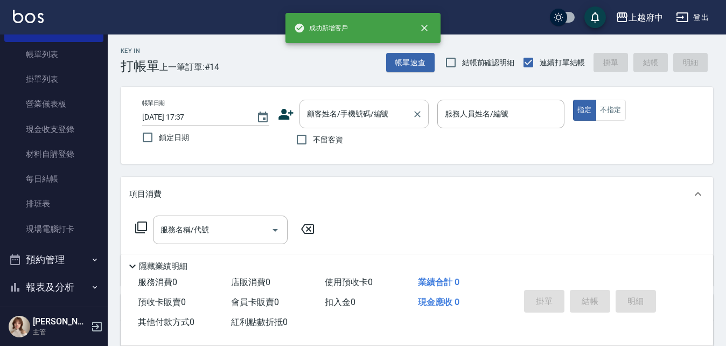
click at [335, 109] on input "顧客姓名/手機號碼/編號" at bounding box center [355, 114] width 103 height 19
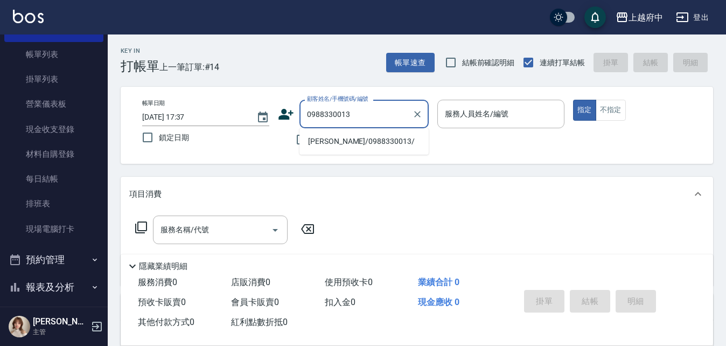
click at [342, 140] on li "[PERSON_NAME]/0988330013/" at bounding box center [364, 142] width 129 height 18
type input "[PERSON_NAME]/0988330013/"
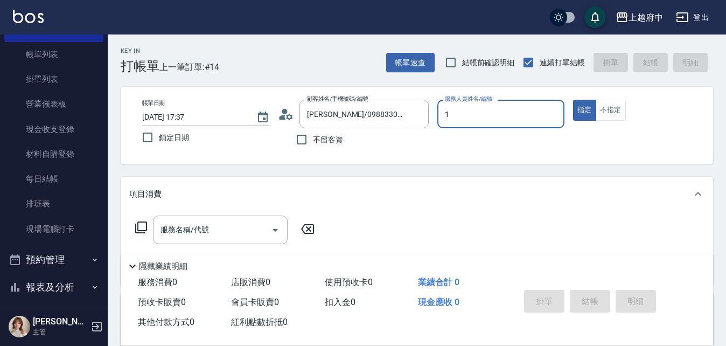
type input "[PERSON_NAME] -1"
type button "true"
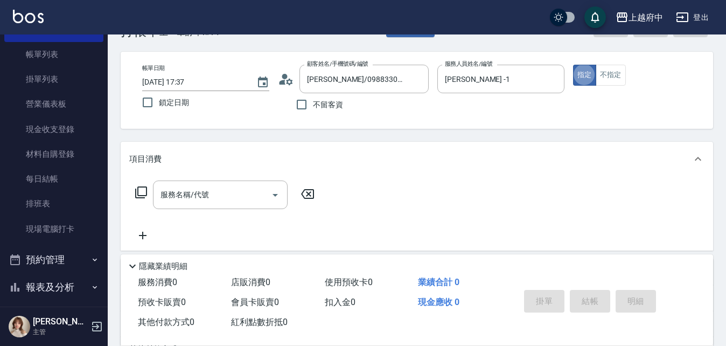
scroll to position [54, 0]
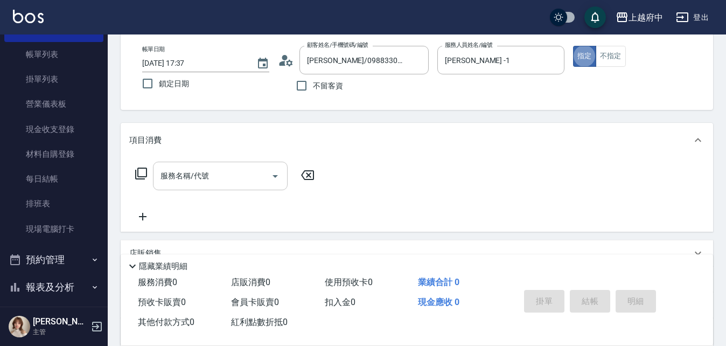
click at [209, 178] on input "服務名稱/代號" at bounding box center [212, 176] width 109 height 19
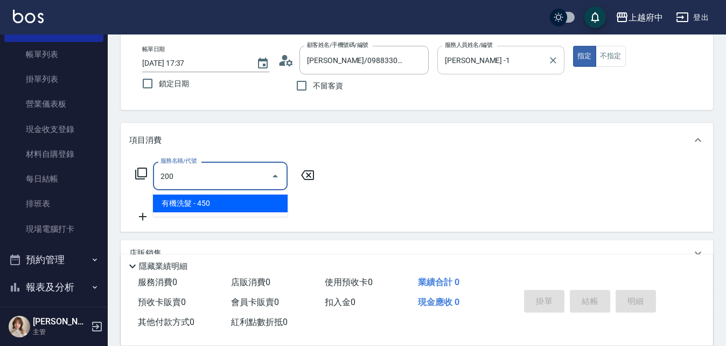
type input "有機洗髮(200)"
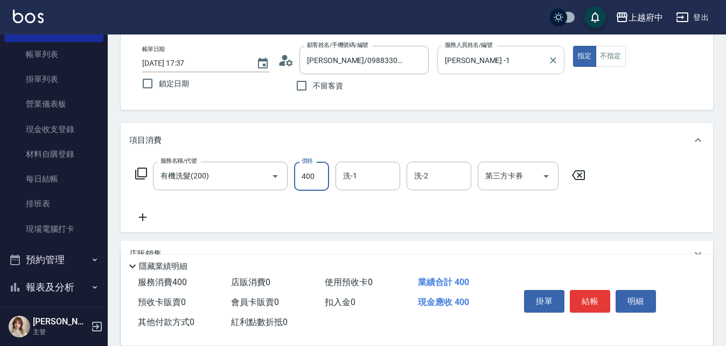
type input "400"
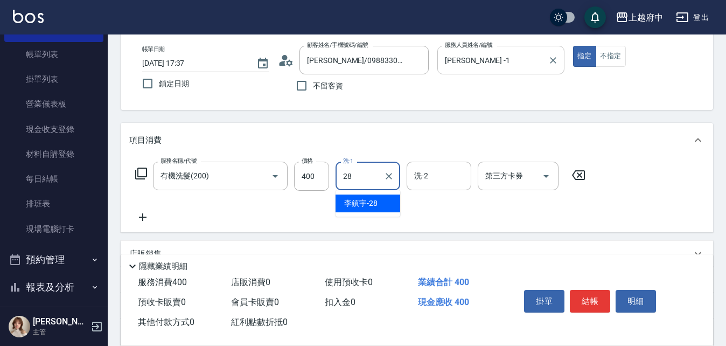
type input "[PERSON_NAME]-28"
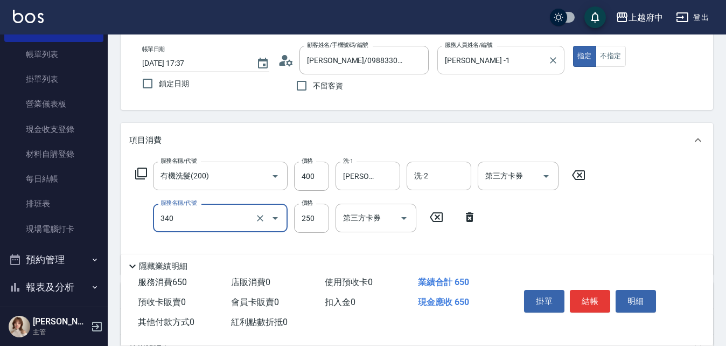
type input "剪髮(340)"
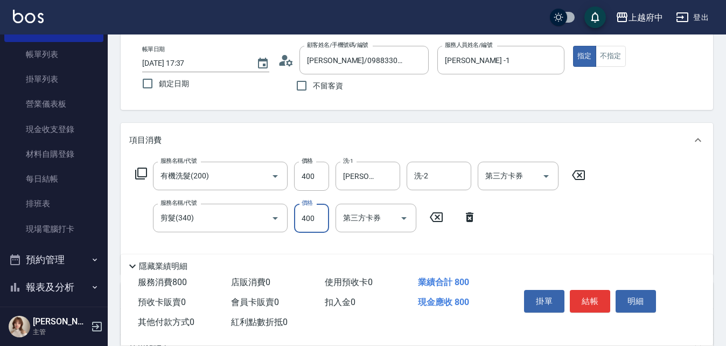
type input "400"
click at [439, 117] on div "Key In 打帳單 上一筆訂單:#14 帳單速查 結帳前確認明細 連續打單結帳 掛單 結帳 明細 帳單日期 [DATE] 17:37 鎖定日期 顧客姓名/手…" at bounding box center [417, 248] width 619 height 535
click at [589, 295] on button "結帳" at bounding box center [590, 301] width 40 height 23
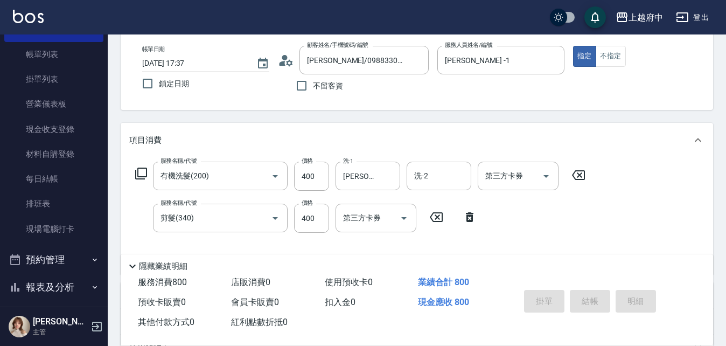
type input "[DATE] 17:40"
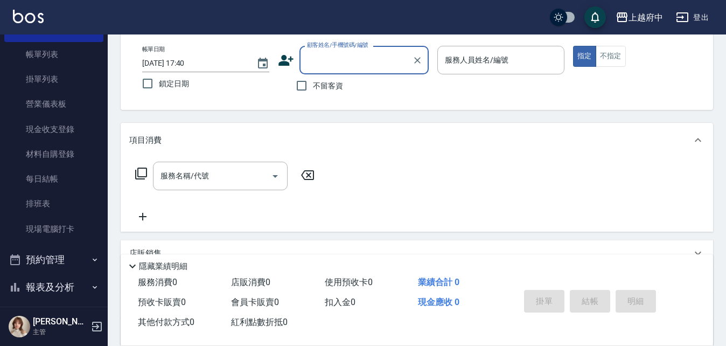
type input "ㄇ"
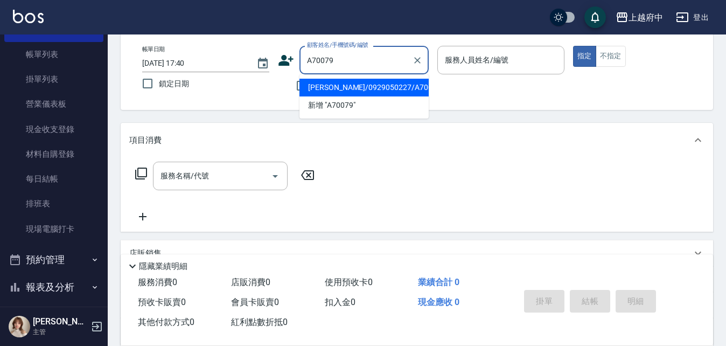
click at [397, 83] on li "[PERSON_NAME]/0929050227/A70079" at bounding box center [364, 88] width 129 height 18
type input "[PERSON_NAME]/0929050227/A70079"
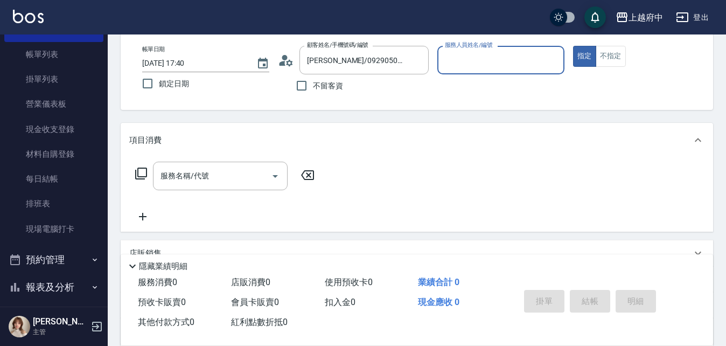
type input "[PERSON_NAME]-5"
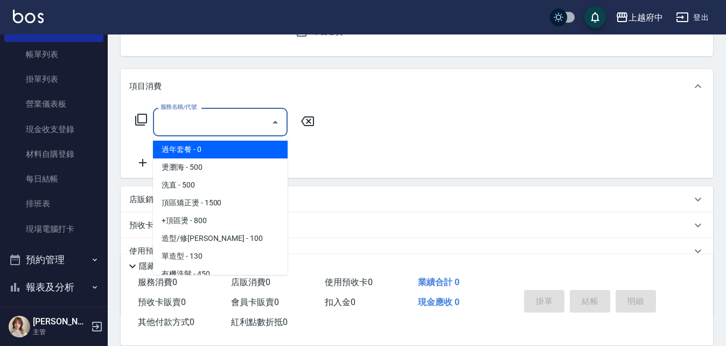
click at [181, 121] on input "服務名稱/代號" at bounding box center [212, 122] width 109 height 19
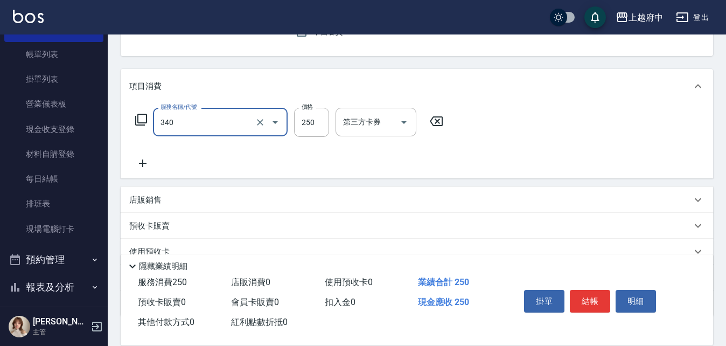
type input "剪髮(340)"
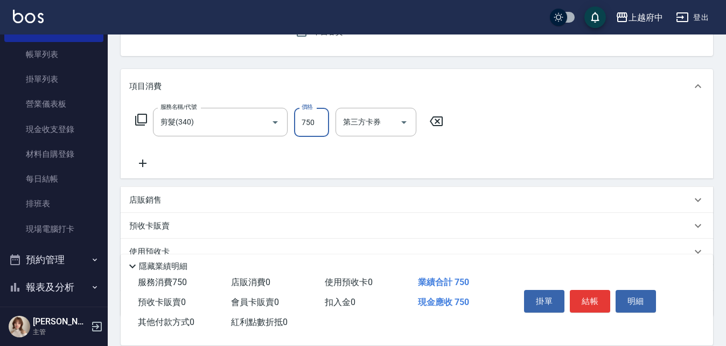
type input "750"
click at [326, 67] on div "Key In 打帳單 上一筆訂單:#15 帳單速查 結帳前確認明細 連續打單結帳 掛單 結帳 明細 帳單日期 [DATE] 17:40 鎖定日期 顧客姓名/手…" at bounding box center [417, 173] width 619 height 493
click at [598, 301] on button "結帳" at bounding box center [590, 301] width 40 height 23
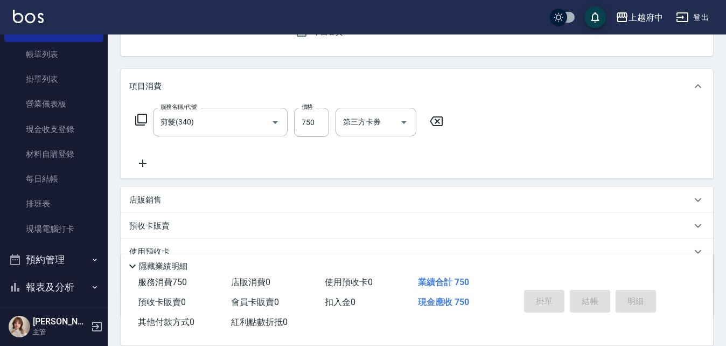
type input "[DATE] 17:41"
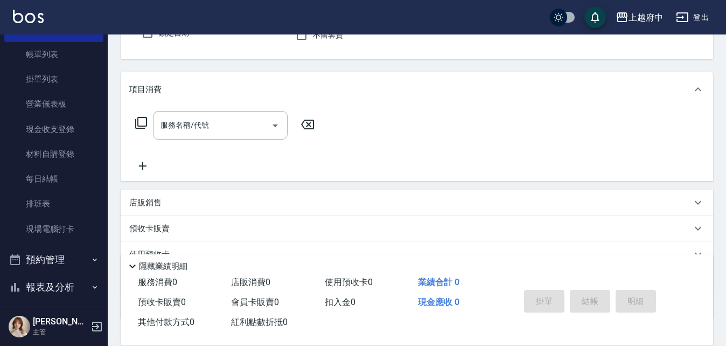
scroll to position [51, 0]
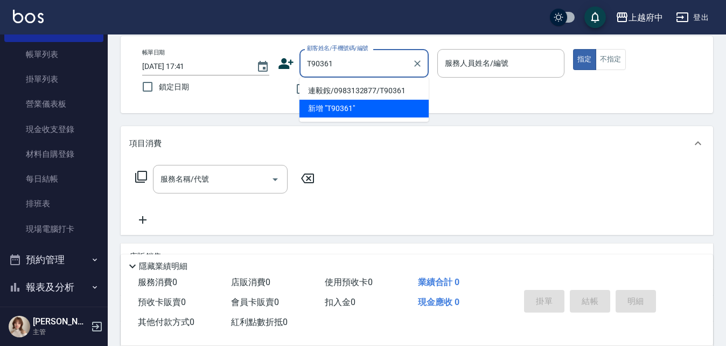
click at [414, 92] on li "連毅銨/0983132877/T90361" at bounding box center [364, 91] width 129 height 18
type input "連毅銨/0983132877/T90361"
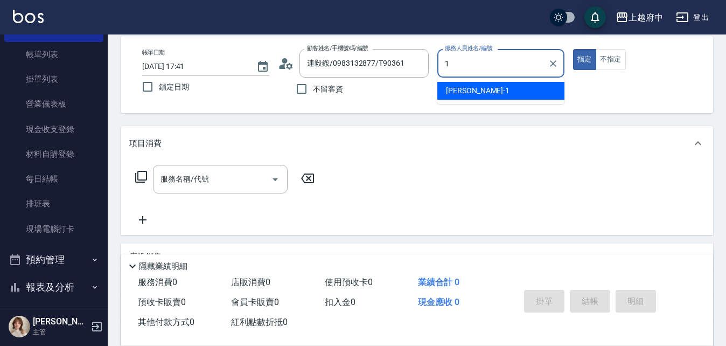
type input "[PERSON_NAME] -1"
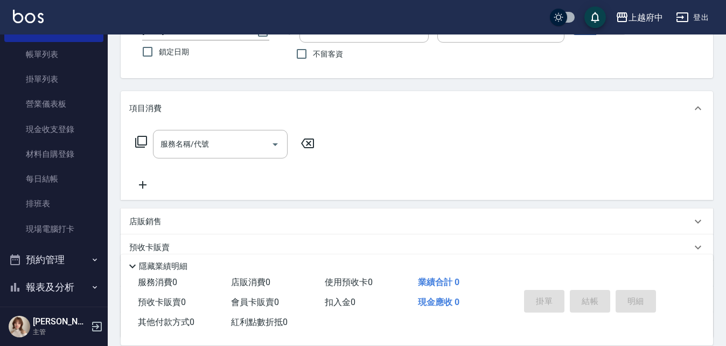
scroll to position [105, 0]
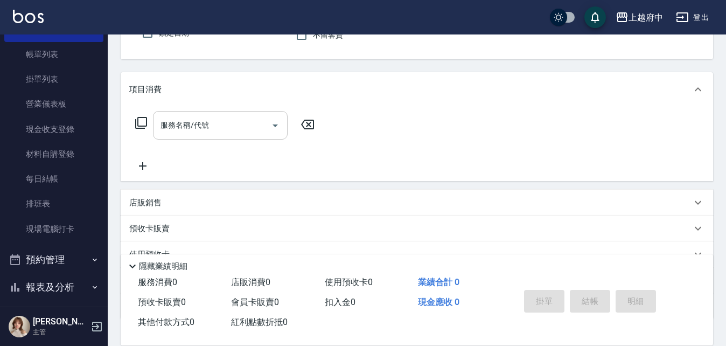
click at [199, 133] on input "服務名稱/代號" at bounding box center [212, 125] width 109 height 19
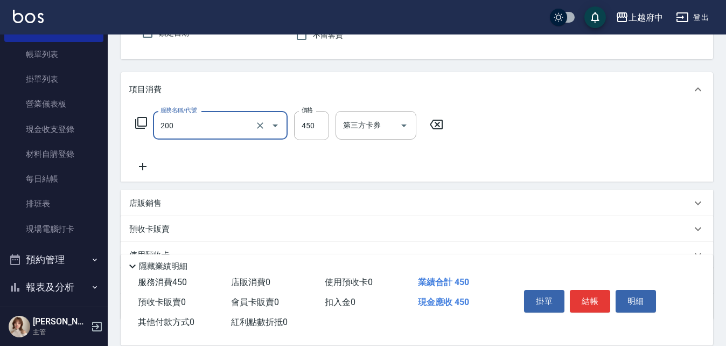
type input "有機洗髮(200)"
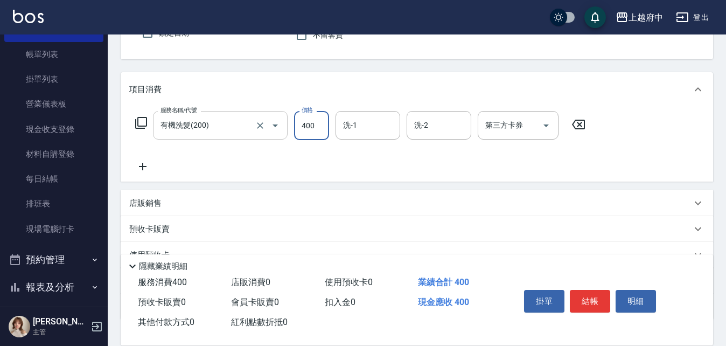
type input "400"
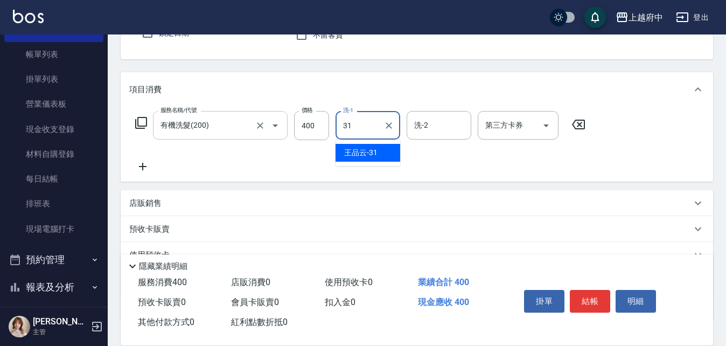
type input "[PERSON_NAME]-31"
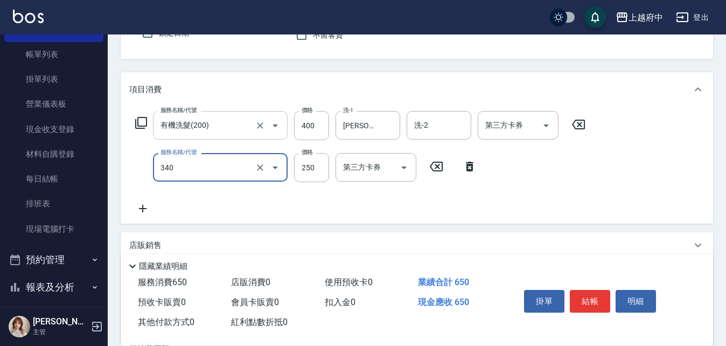
type input "剪髮(340)"
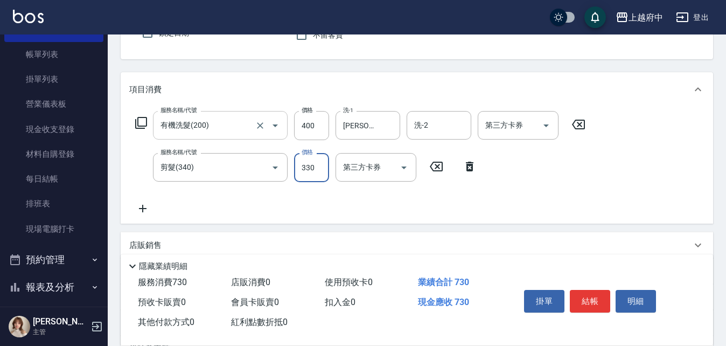
type input "330"
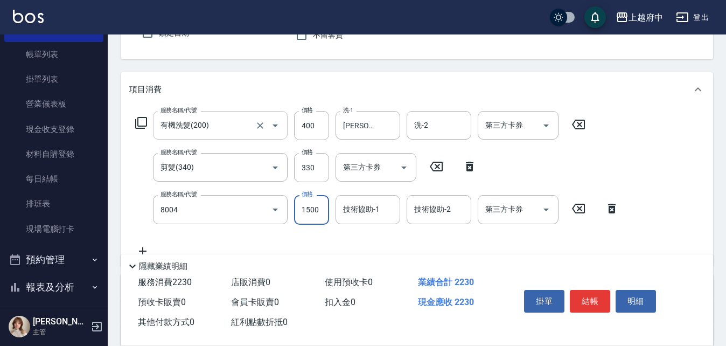
type input "毛囊淨化理療(8004)"
type input "1200"
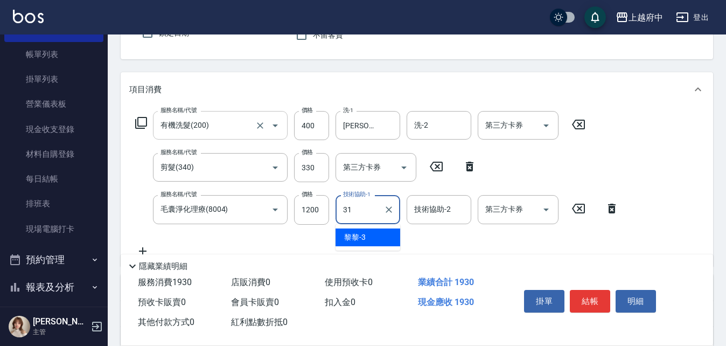
type input "[PERSON_NAME]-31"
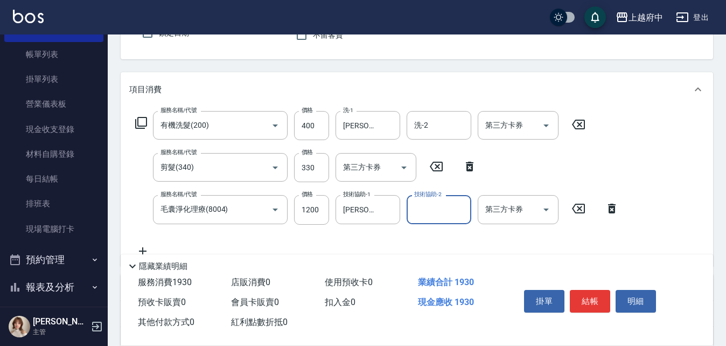
click at [595, 296] on button "結帳" at bounding box center [590, 301] width 40 height 23
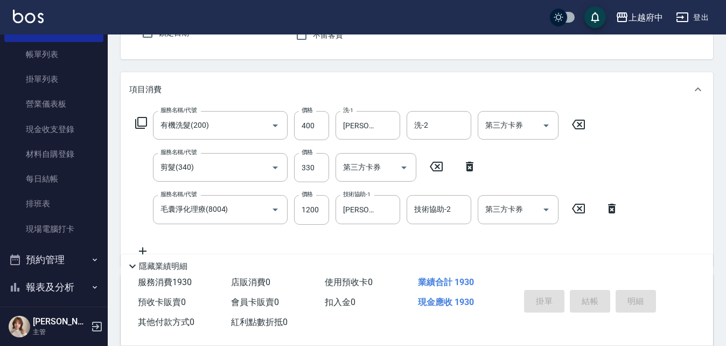
type input "[DATE] 17:42"
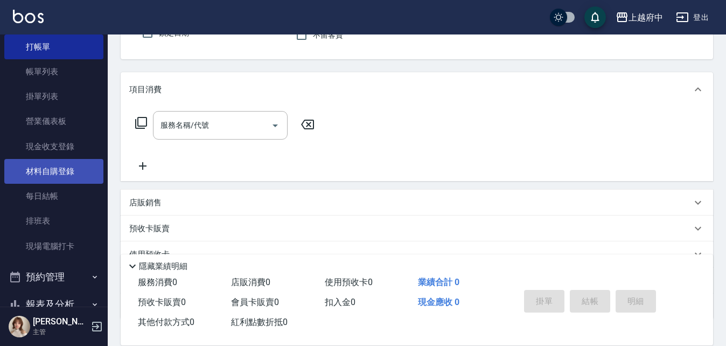
scroll to position [54, 0]
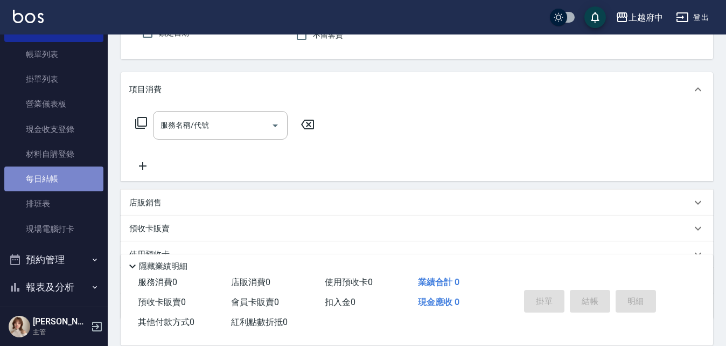
click at [76, 174] on link "每日結帳" at bounding box center [53, 179] width 99 height 25
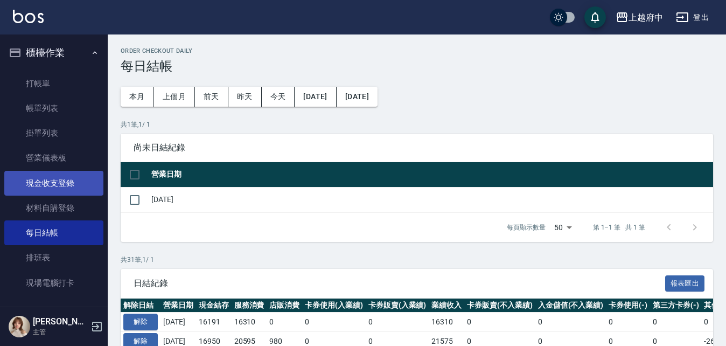
click at [68, 189] on link "現金收支登錄" at bounding box center [53, 183] width 99 height 25
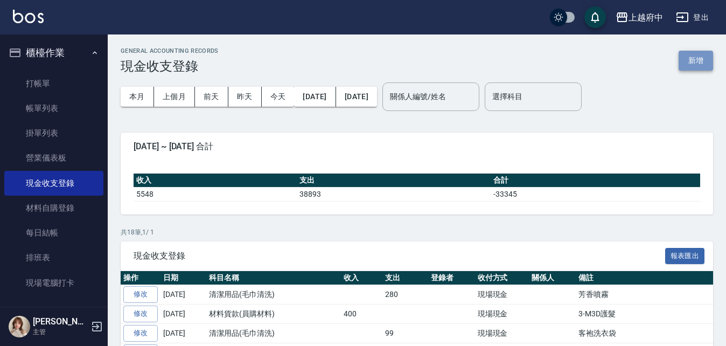
click at [703, 63] on button "新增" at bounding box center [696, 61] width 34 height 20
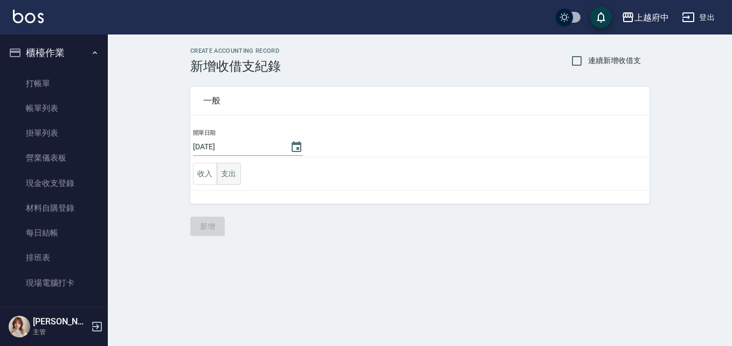
click at [235, 170] on button "支出" at bounding box center [229, 174] width 24 height 22
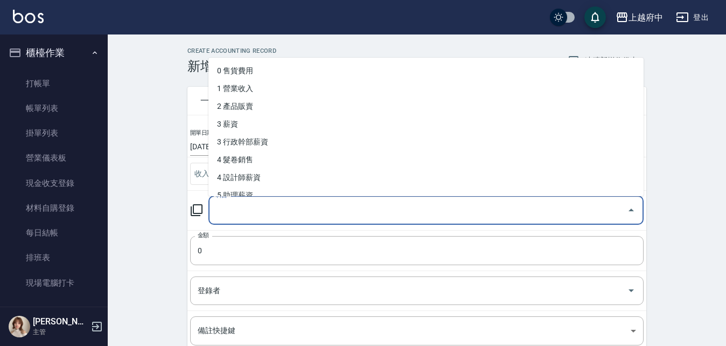
drag, startPoint x: 256, startPoint y: 218, endPoint x: 265, endPoint y: 218, distance: 8.6
click at [256, 218] on input "科目" at bounding box center [418, 210] width 410 height 19
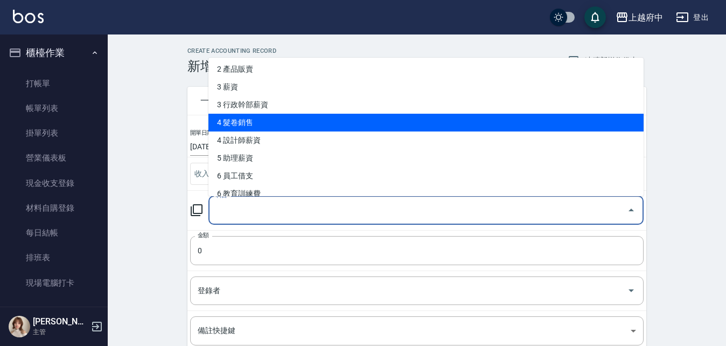
scroll to position [54, 0]
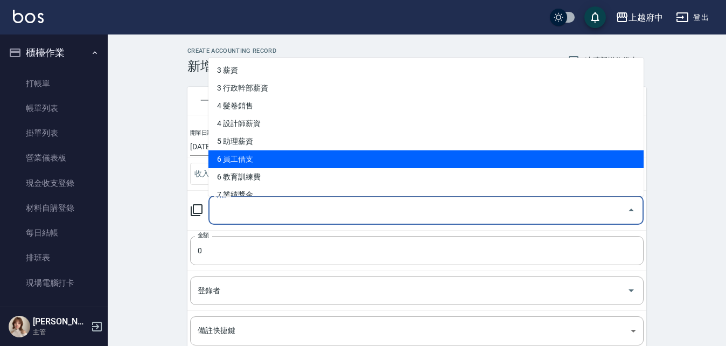
click at [392, 156] on li "6 員工借支" at bounding box center [426, 159] width 435 height 18
type input "6 員工借支"
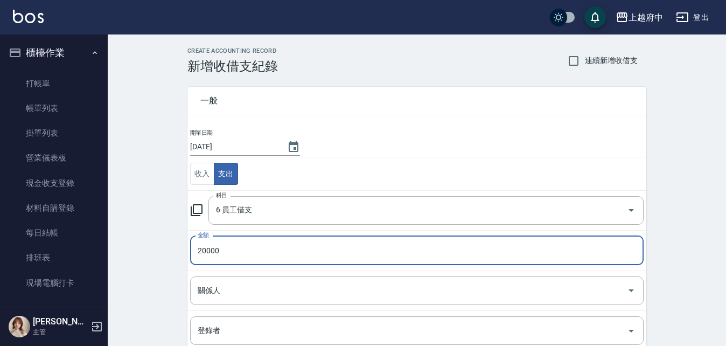
type input "20000"
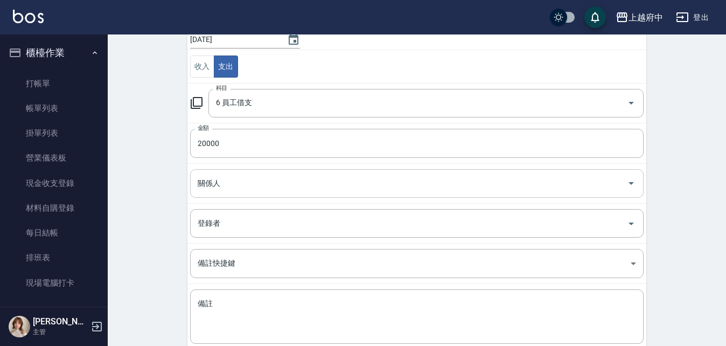
scroll to position [108, 0]
click at [285, 178] on input "關係人" at bounding box center [409, 183] width 428 height 19
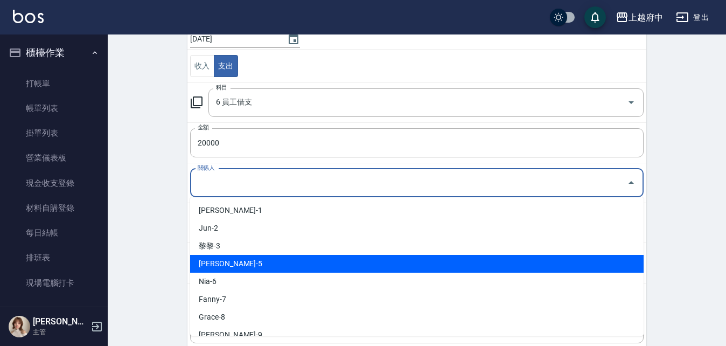
click at [258, 267] on li "[PERSON_NAME]-5" at bounding box center [417, 264] width 454 height 18
type input "[PERSON_NAME]-5"
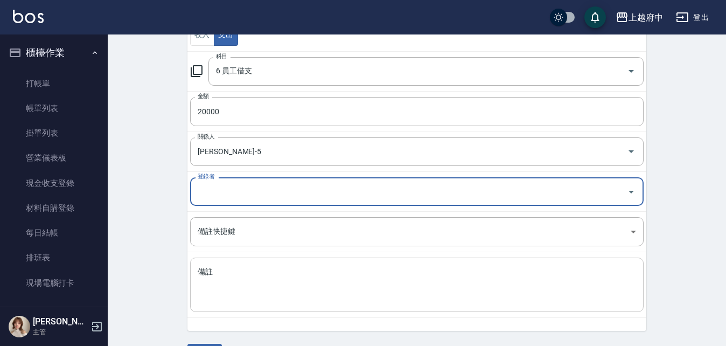
scroll to position [170, 0]
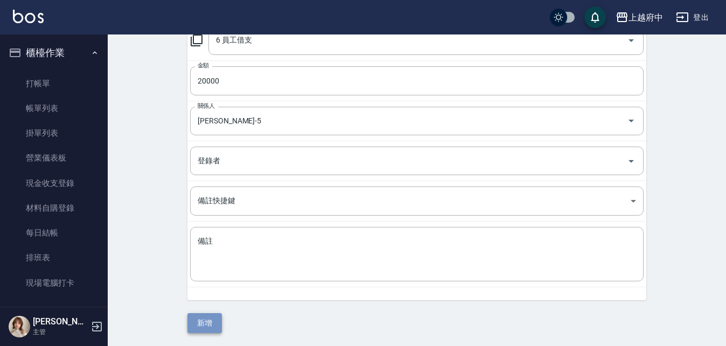
click at [217, 322] on button "新增" at bounding box center [205, 323] width 34 height 20
